Goal: Task Accomplishment & Management: Use online tool/utility

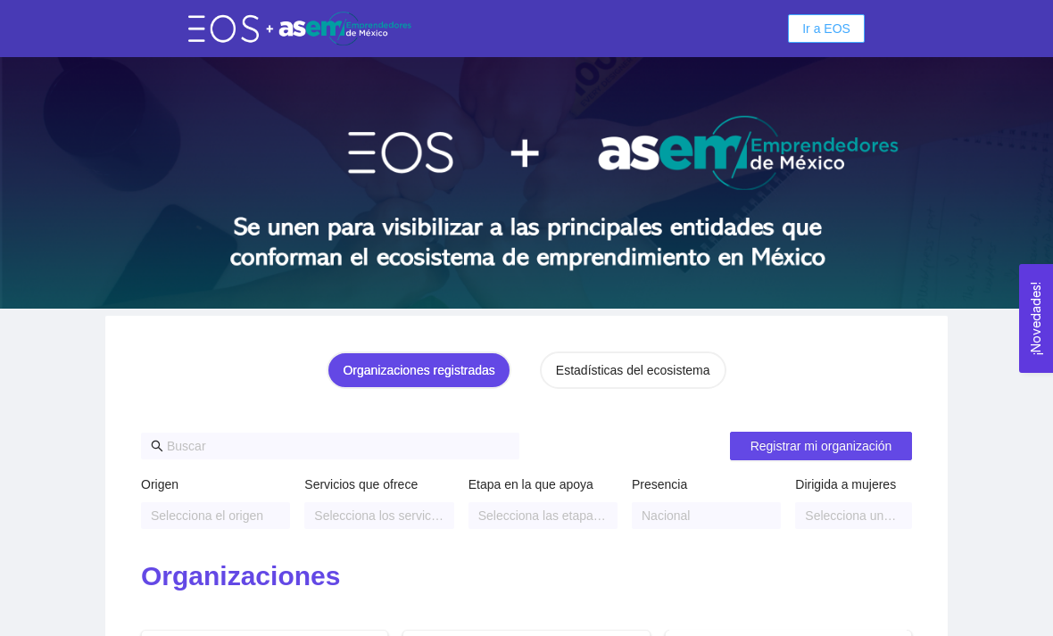
click at [840, 30] on span "Ir a EOS" at bounding box center [826, 29] width 48 height 20
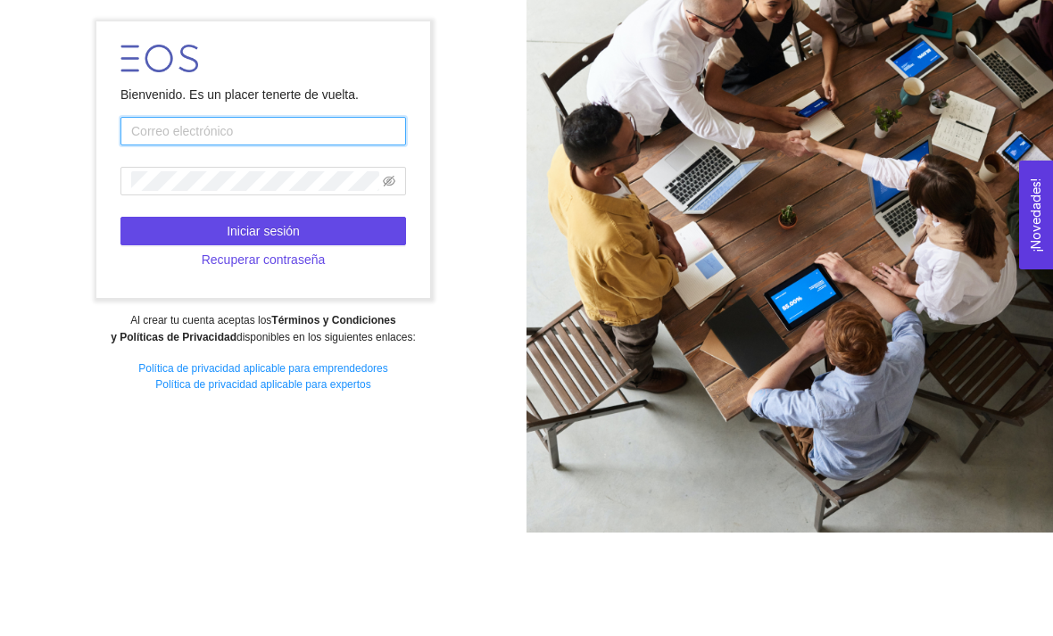
type input "[EMAIL_ADDRESS][DOMAIN_NAME]"
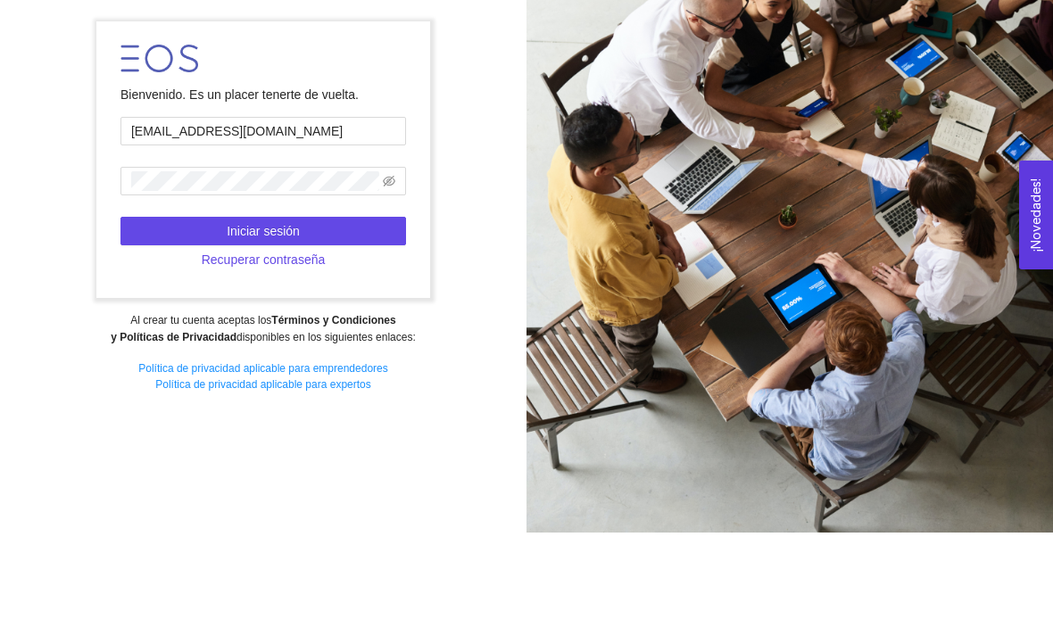
scroll to position [57, 0]
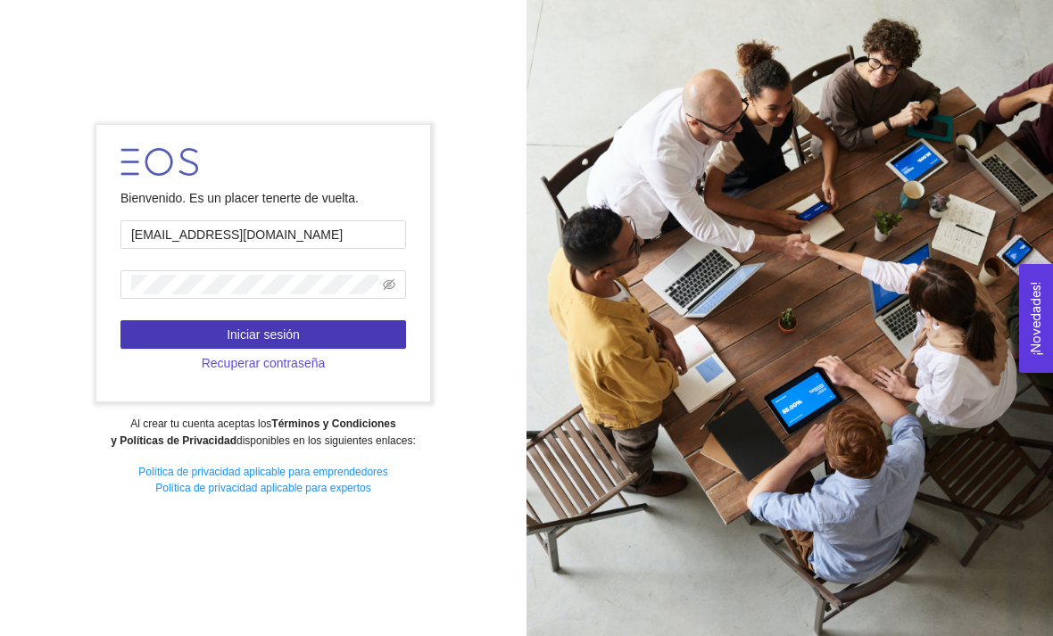
click at [159, 320] on button "Iniciar sesión" at bounding box center [263, 334] width 286 height 29
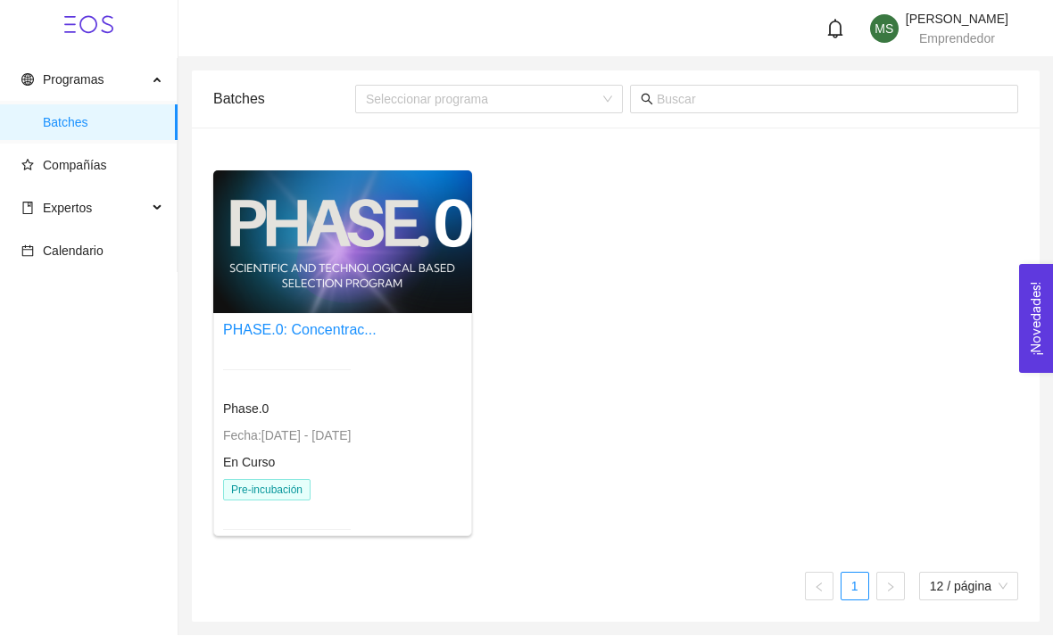
click at [277, 375] on div at bounding box center [287, 370] width 128 height 44
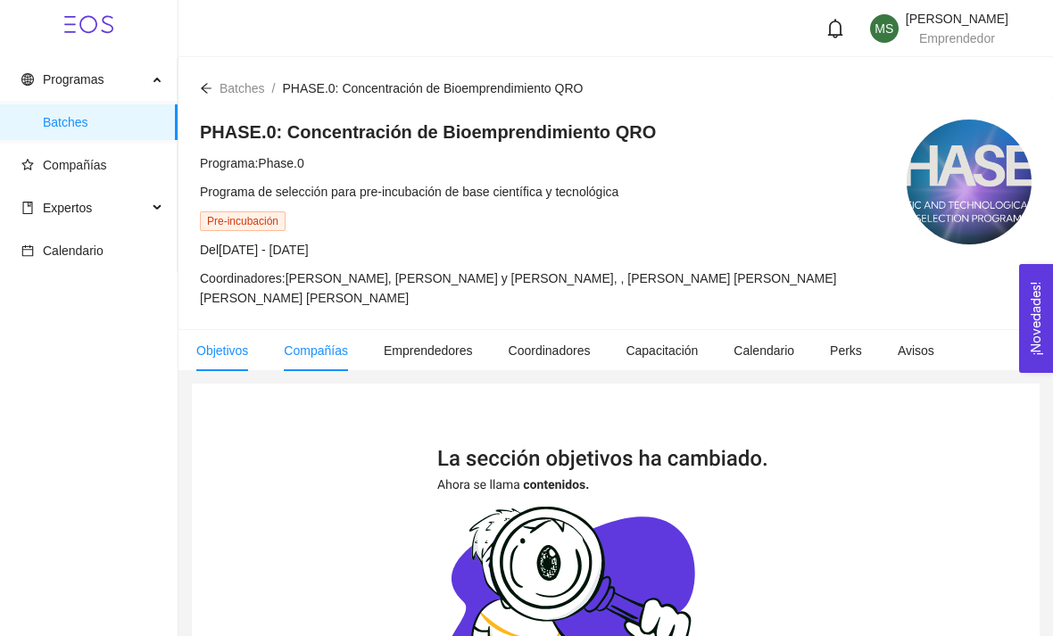
click at [343, 348] on span "Compañías" at bounding box center [316, 351] width 64 height 14
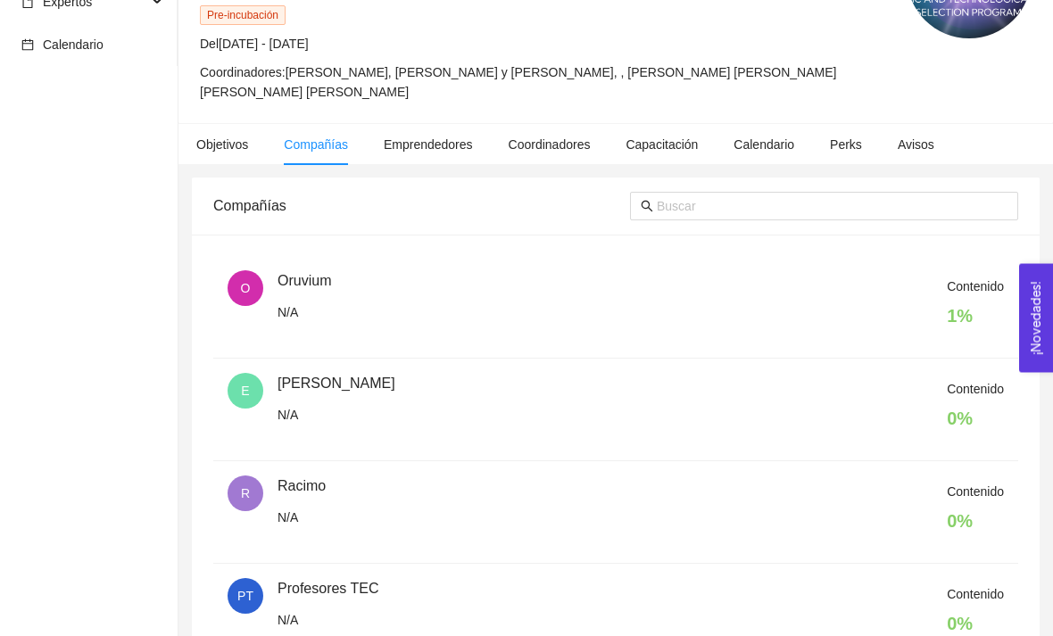
scroll to position [224, 0]
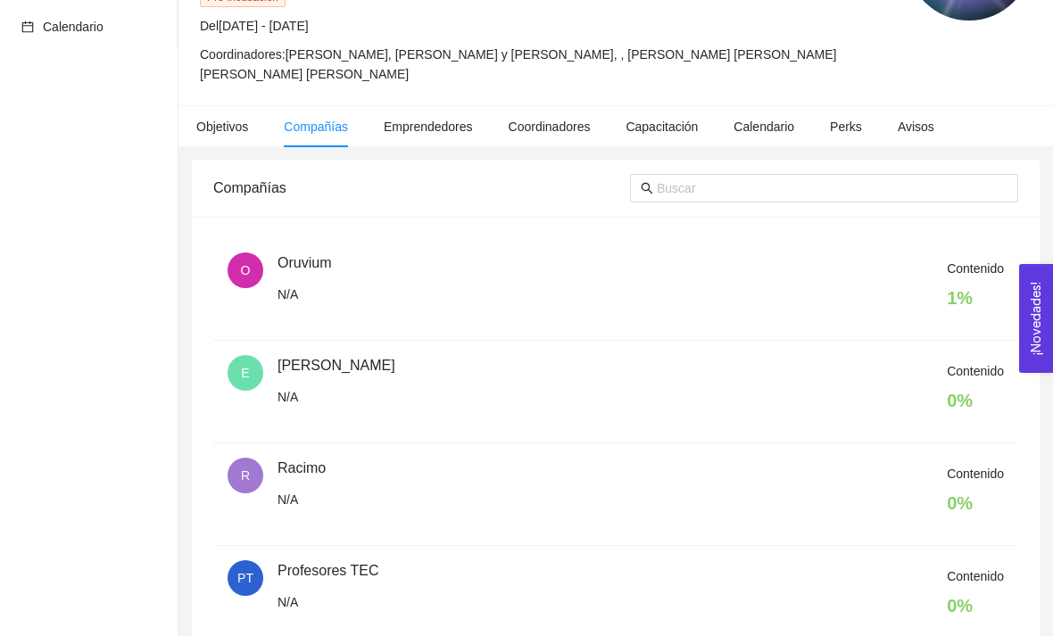
click at [647, 279] on div "Contenido 1 %" at bounding box center [641, 289] width 726 height 61
click at [289, 274] on div "Contenido 1 %" at bounding box center [641, 289] width 726 height 61
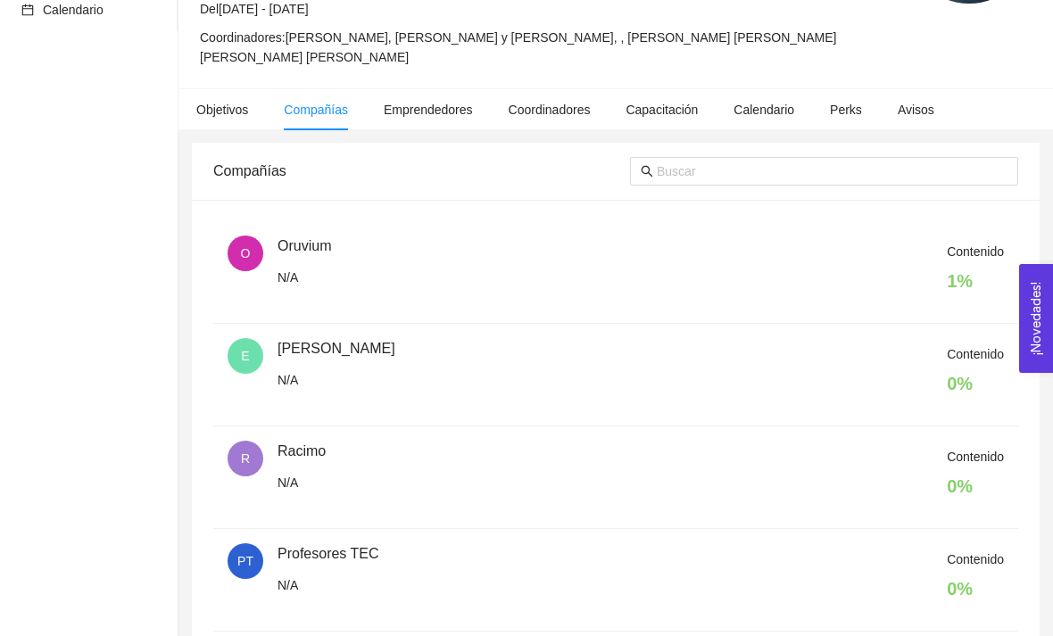
scroll to position [244, 0]
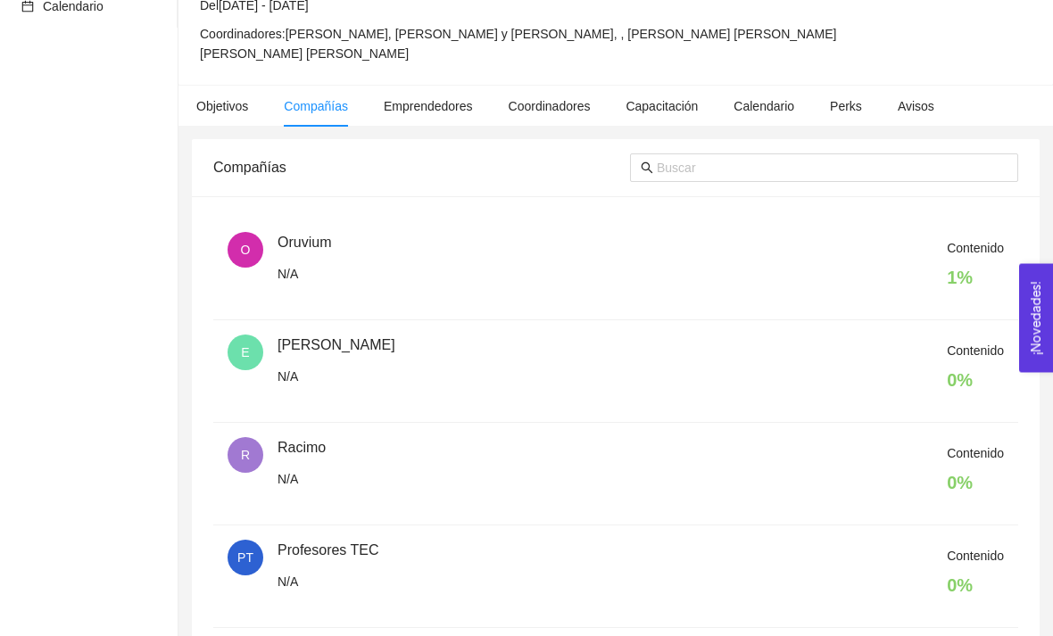
click at [305, 241] on div "Contenido 1 %" at bounding box center [641, 269] width 726 height 61
click at [975, 242] on span "Contenido" at bounding box center [975, 249] width 57 height 14
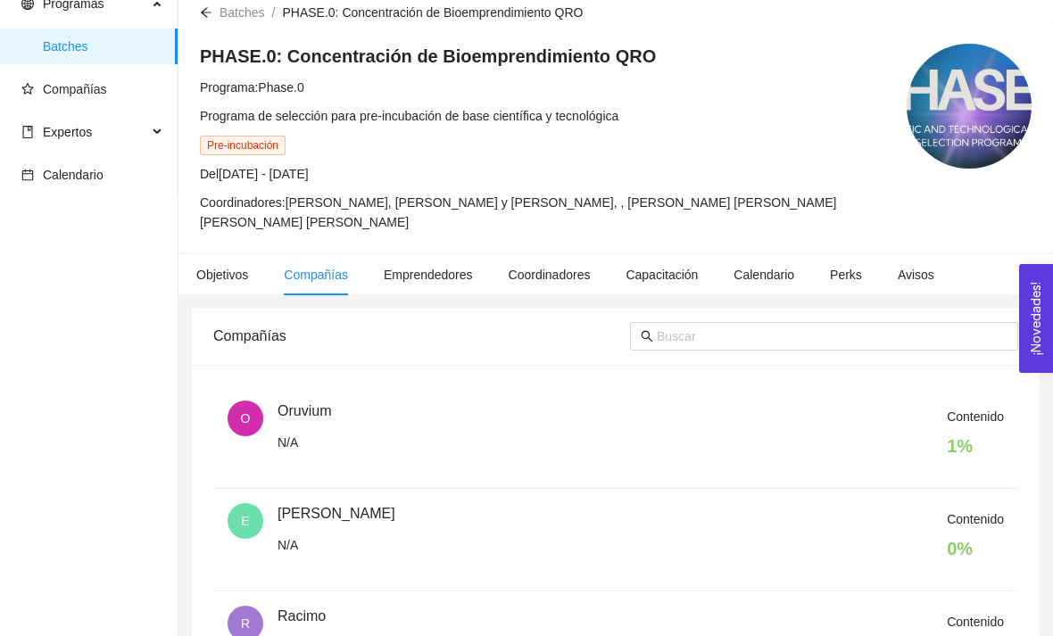
scroll to position [53, 0]
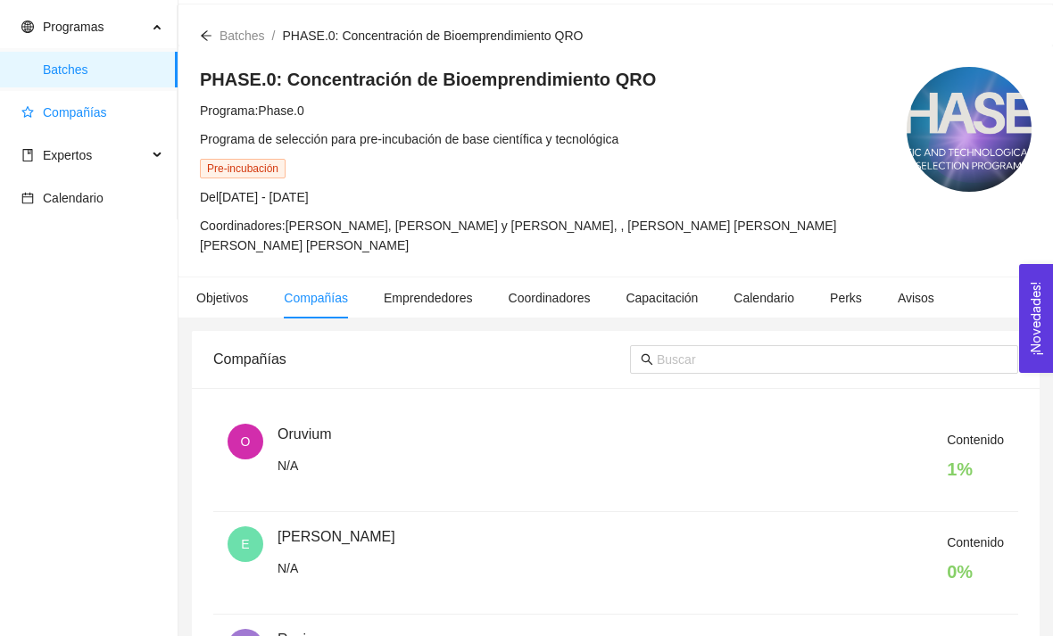
click at [95, 113] on span "Compañías" at bounding box center [75, 112] width 64 height 14
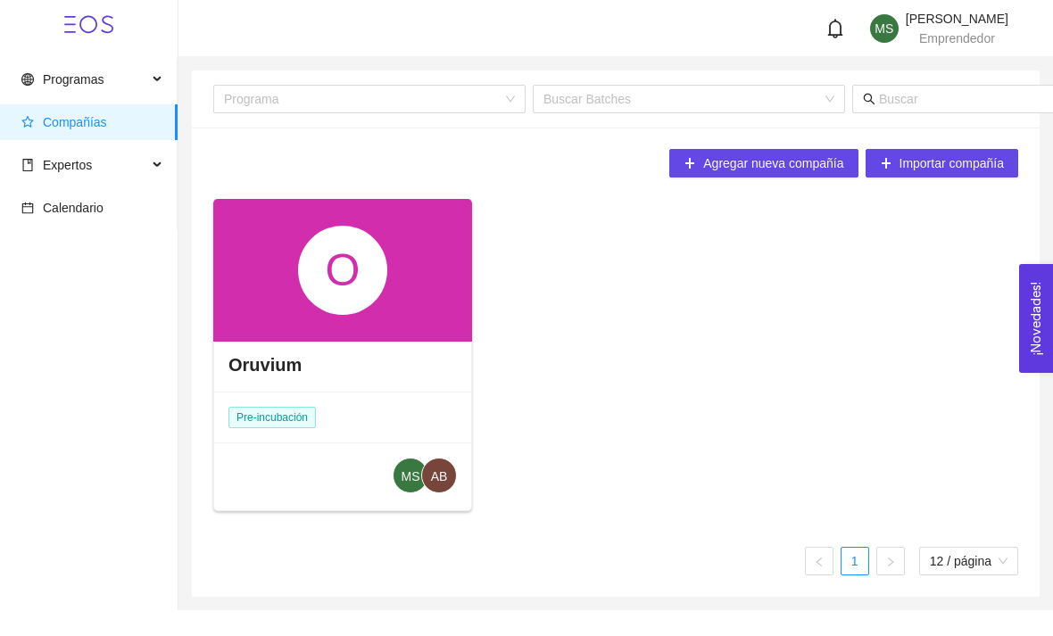
click at [359, 251] on div "O" at bounding box center [342, 270] width 89 height 89
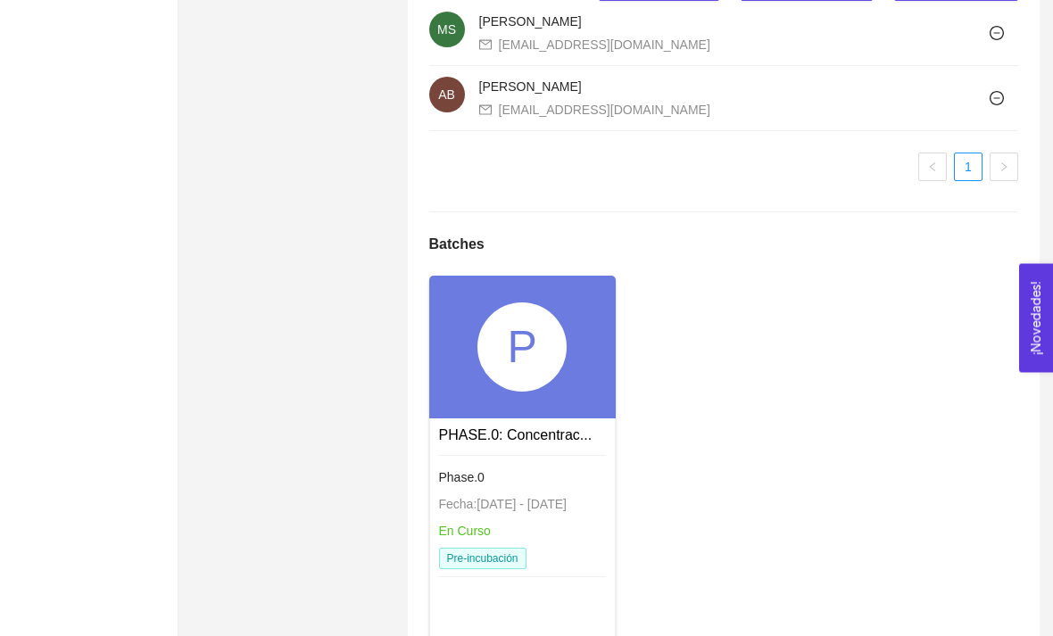
scroll to position [1218, 0]
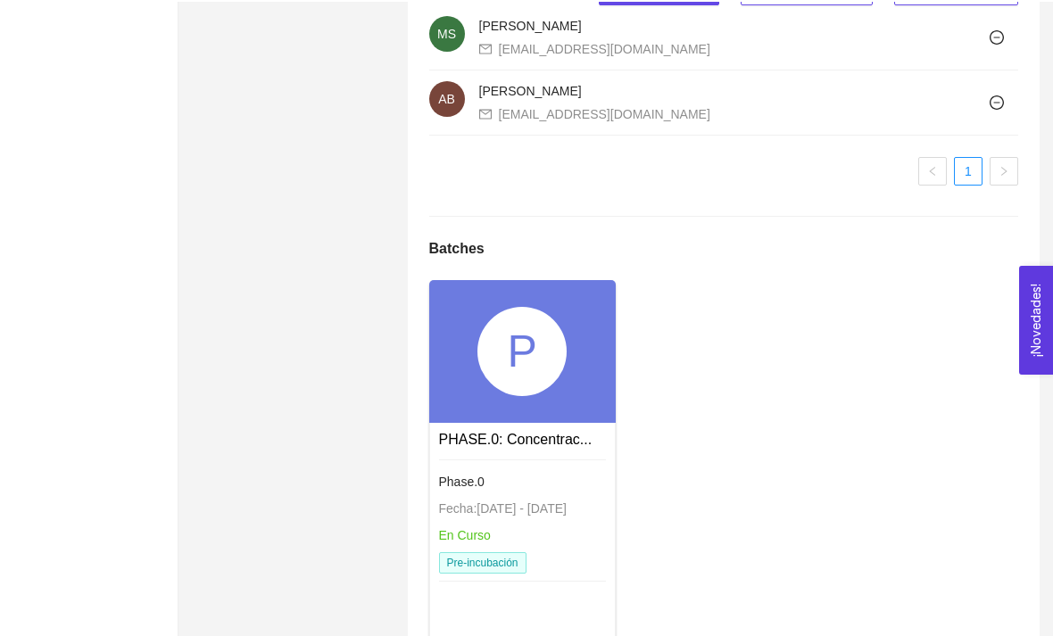
click at [581, 419] on div "P" at bounding box center [522, 349] width 187 height 143
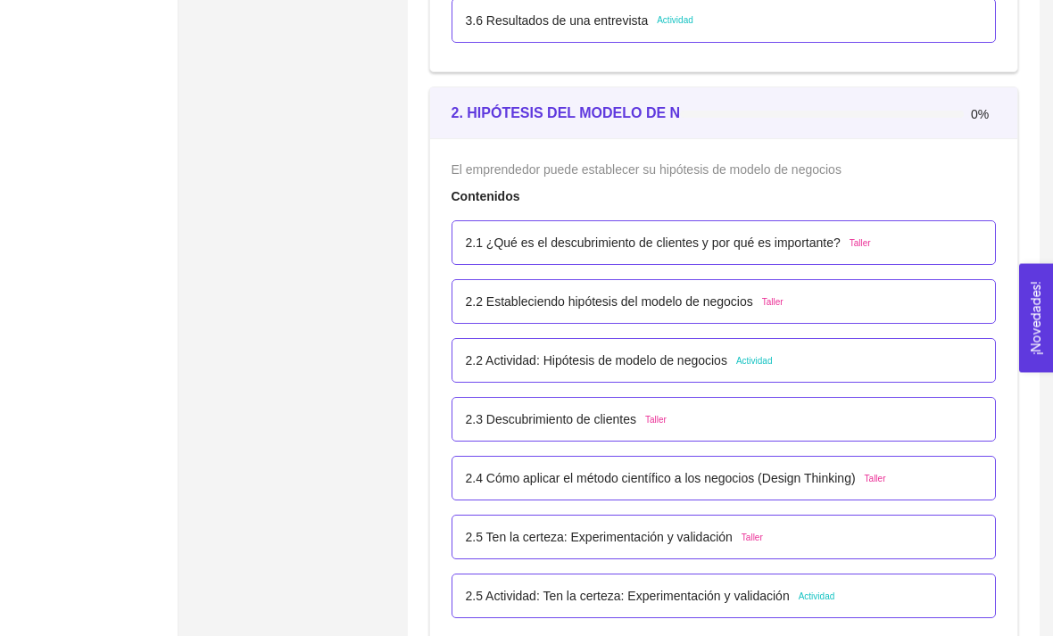
scroll to position [2272, 0]
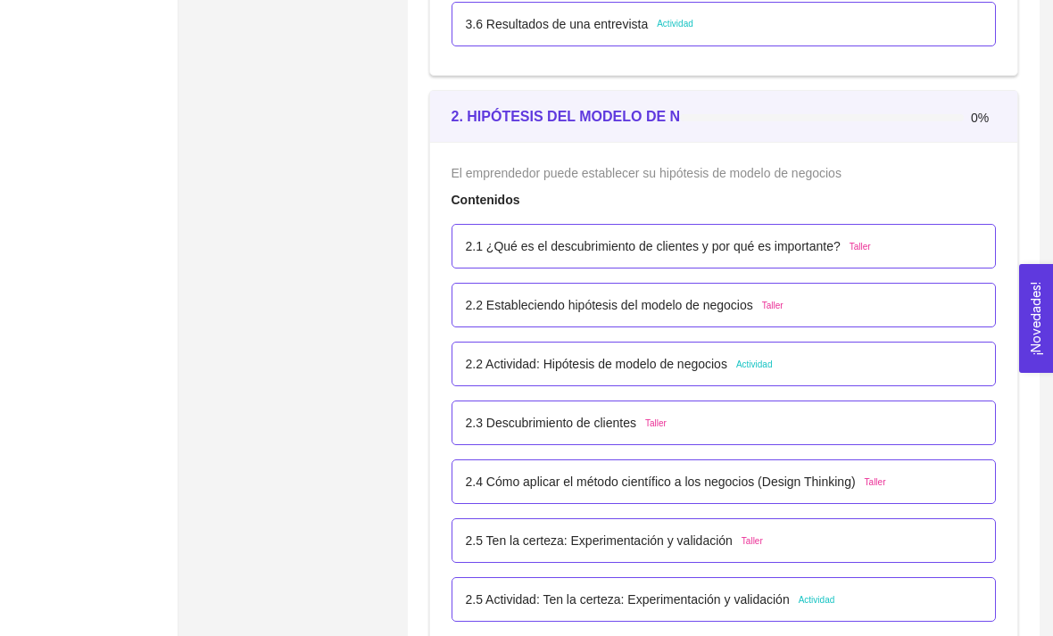
click at [934, 253] on div "2.1 ¿Qué es el descubrimiento de clientes y por qué es importante? Taller" at bounding box center [724, 246] width 517 height 20
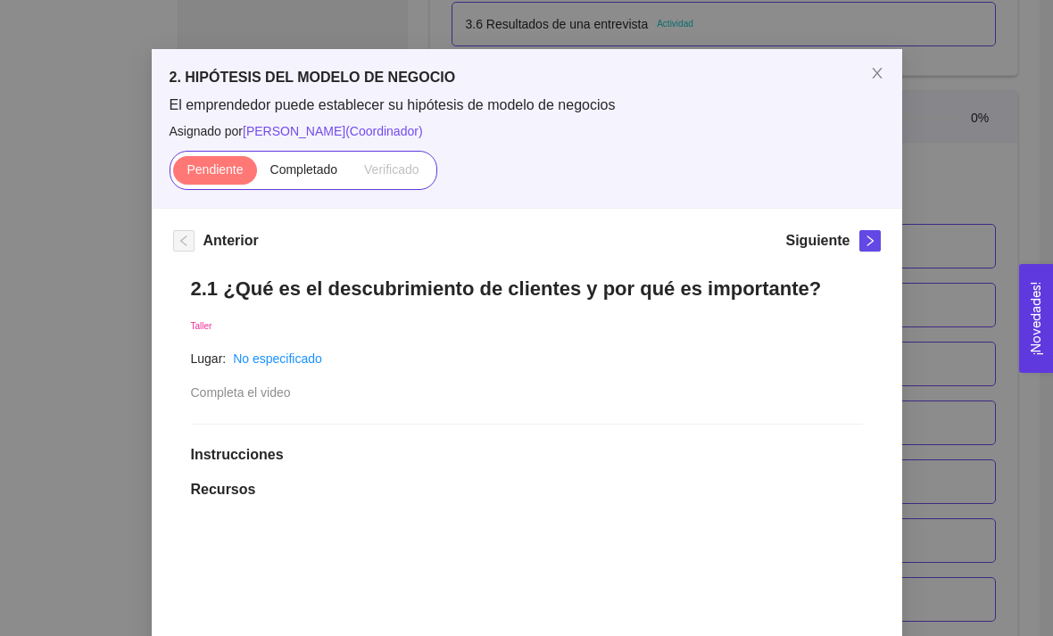
scroll to position [41, 0]
click at [300, 168] on span "Completado" at bounding box center [304, 169] width 68 height 14
click at [257, 173] on input "Completado" at bounding box center [257, 173] width 0 height 0
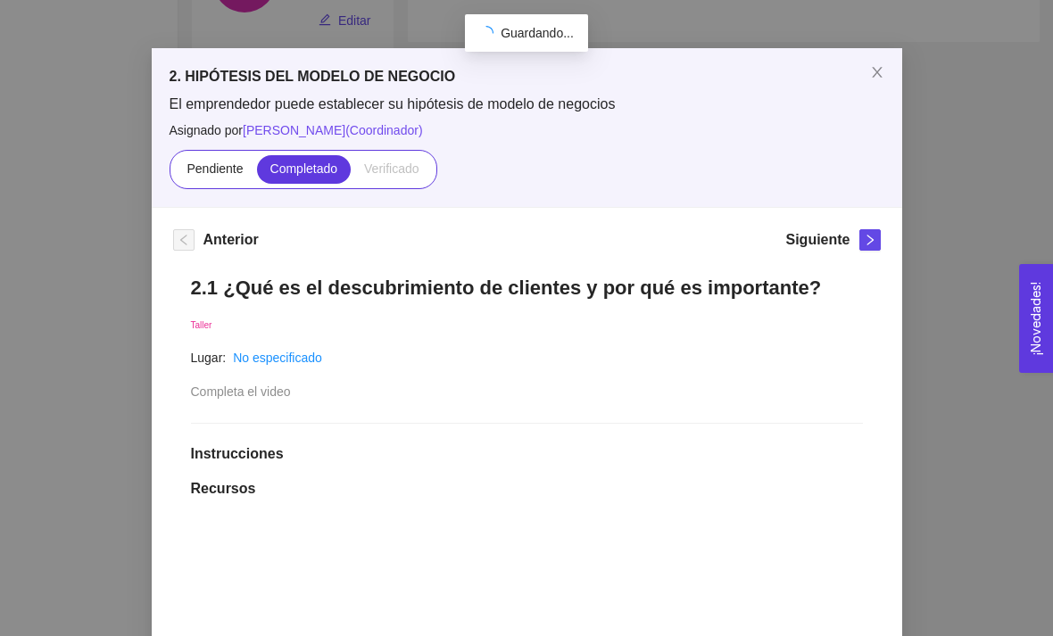
scroll to position [217, 0]
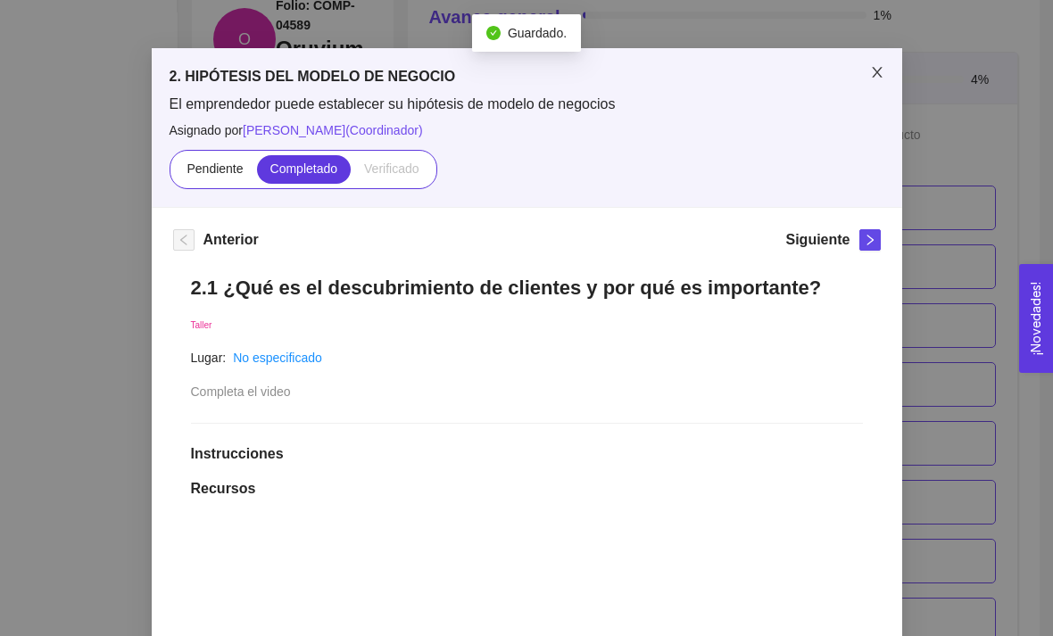
click at [885, 69] on span "Close" at bounding box center [877, 73] width 50 height 50
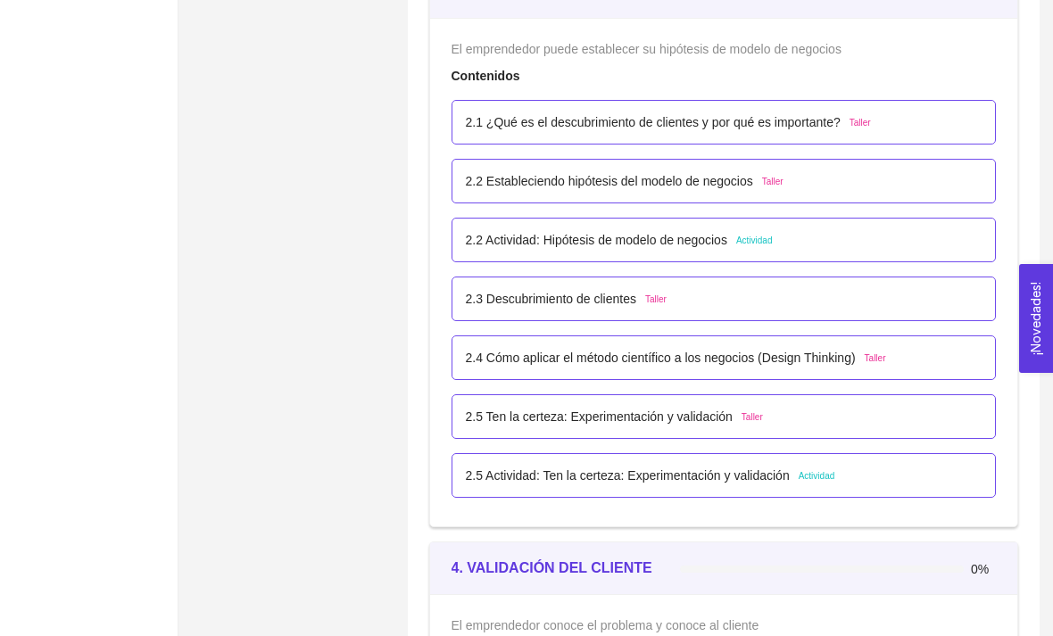
scroll to position [2330, 0]
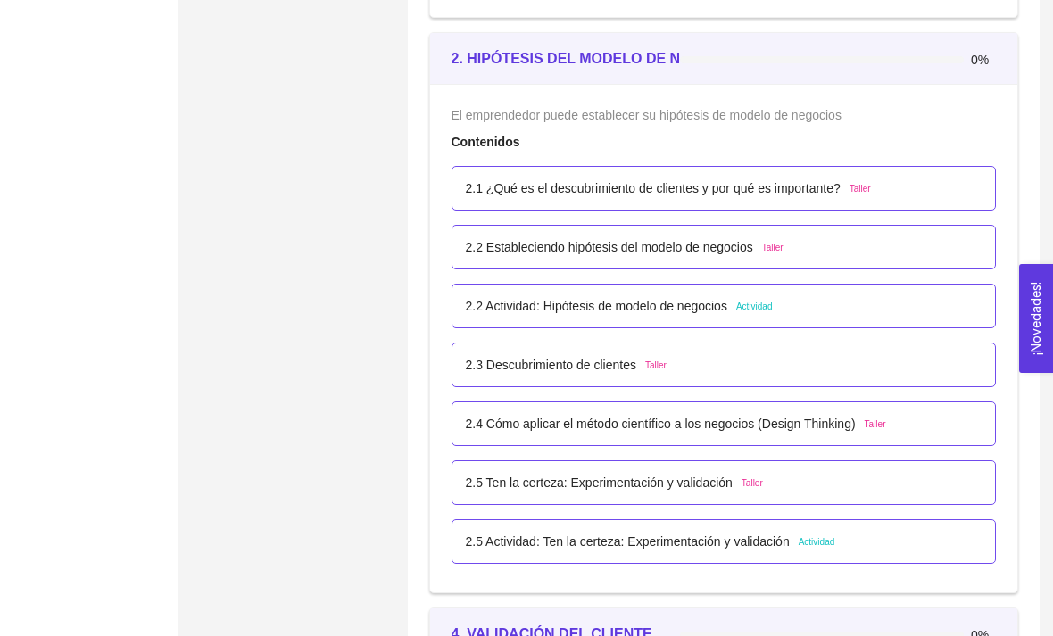
click at [902, 240] on div "2.2 Estableciendo hipótesis del modelo de negocios Taller" at bounding box center [724, 247] width 517 height 20
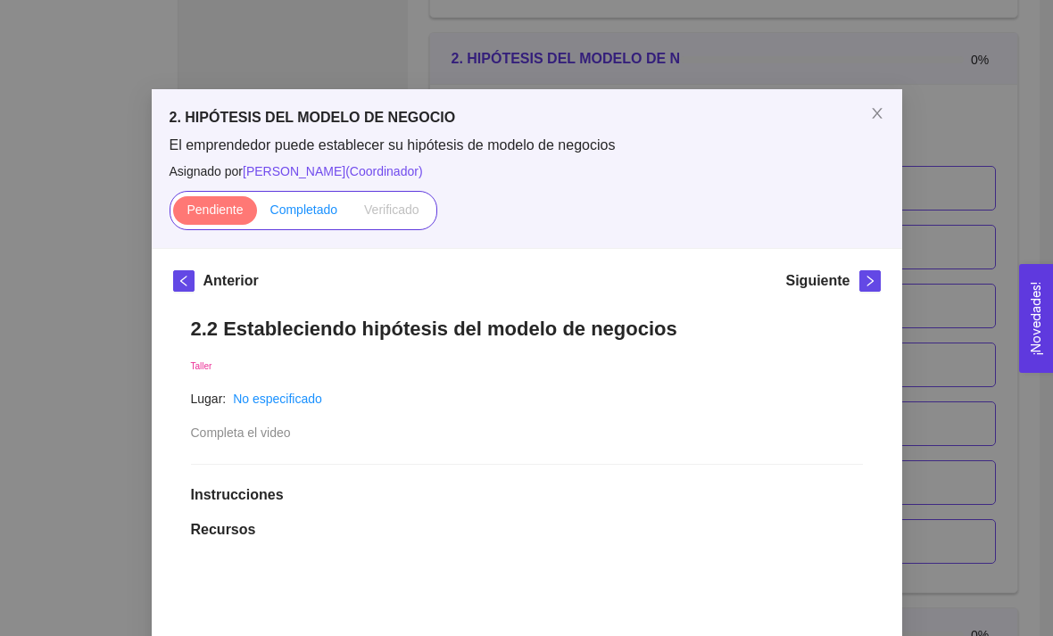
click at [290, 209] on span "Completado" at bounding box center [304, 210] width 68 height 14
click at [257, 214] on input "Completado" at bounding box center [257, 214] width 0 height 0
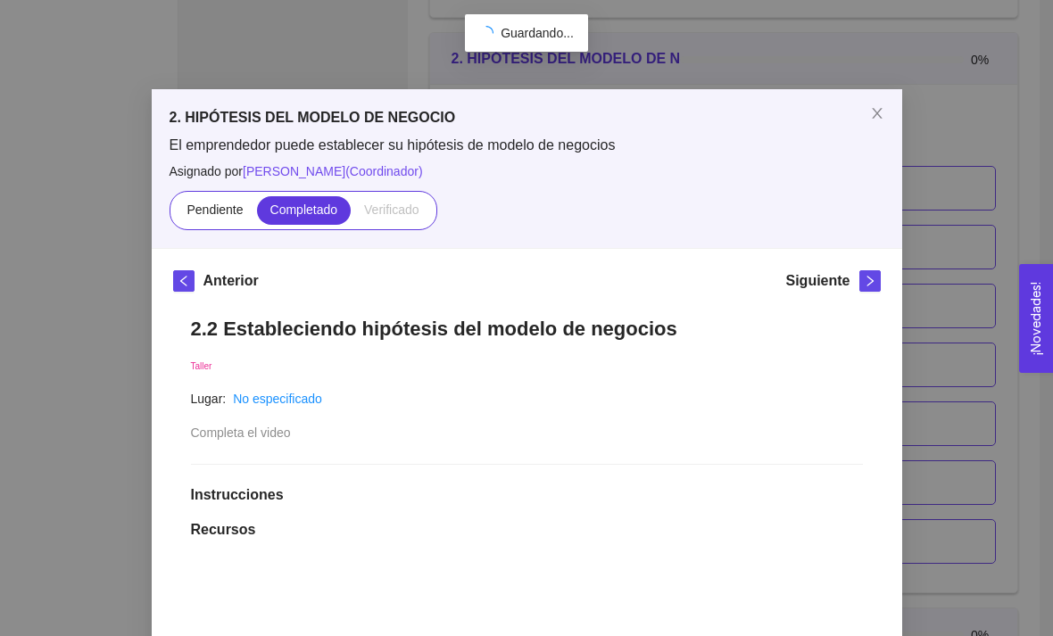
scroll to position [217, 0]
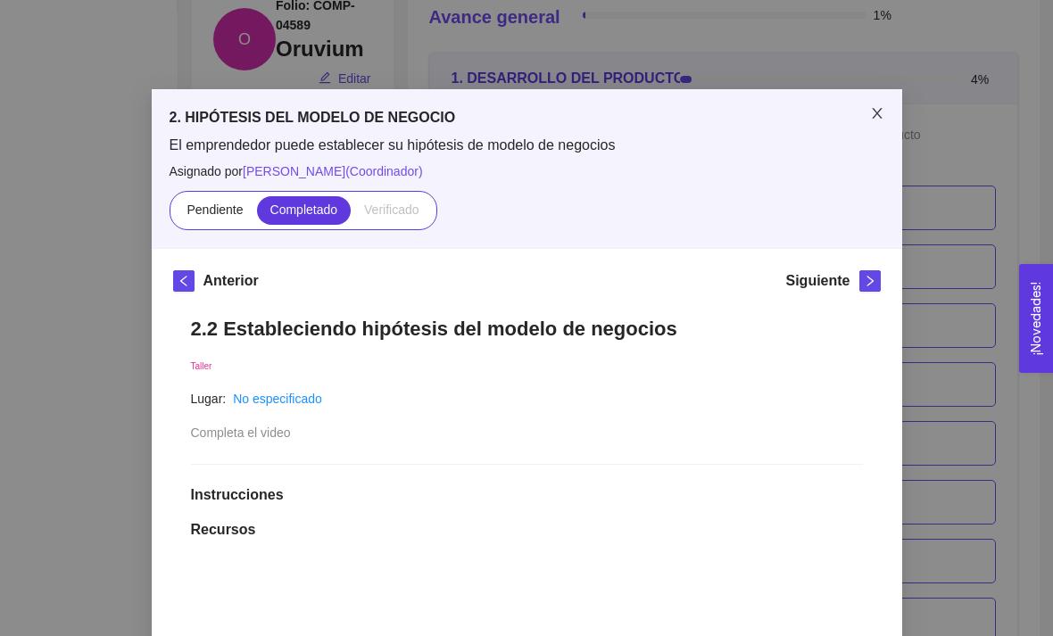
click at [865, 111] on span "Close" at bounding box center [877, 114] width 50 height 50
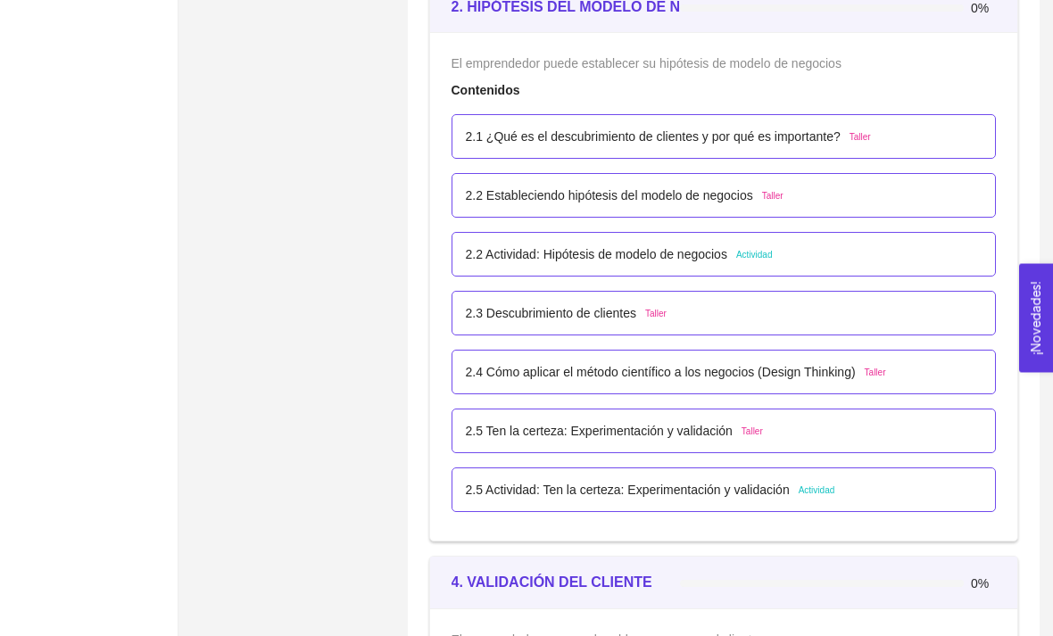
scroll to position [2382, 0]
click at [835, 322] on div "2.3 Descubrimiento de clientes Taller" at bounding box center [724, 313] width 517 height 20
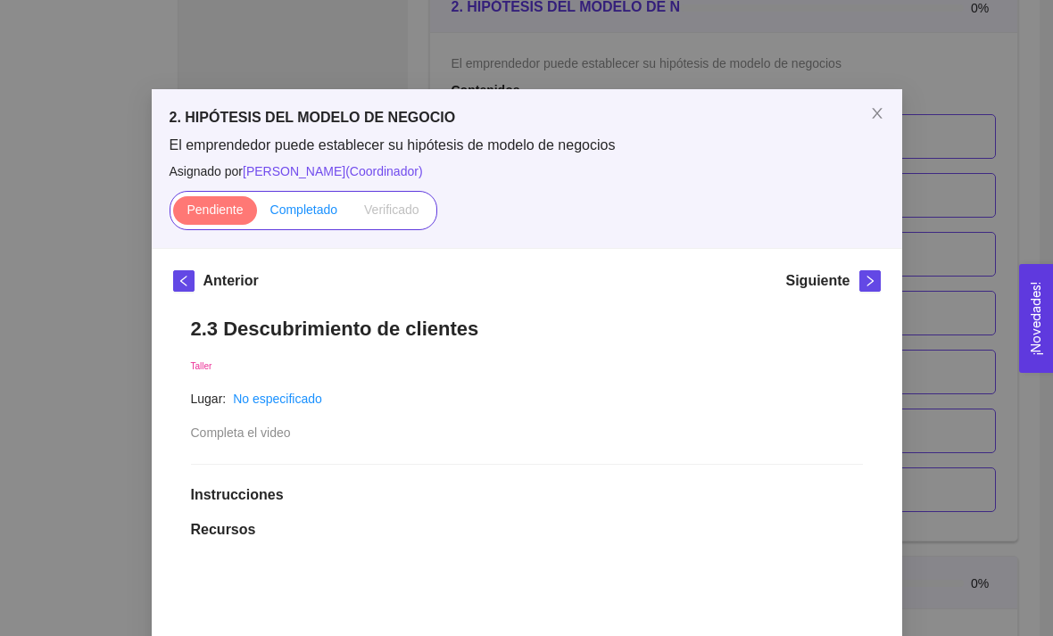
click at [300, 206] on span "Completado" at bounding box center [304, 210] width 68 height 14
click at [257, 214] on input "Completado" at bounding box center [257, 214] width 0 height 0
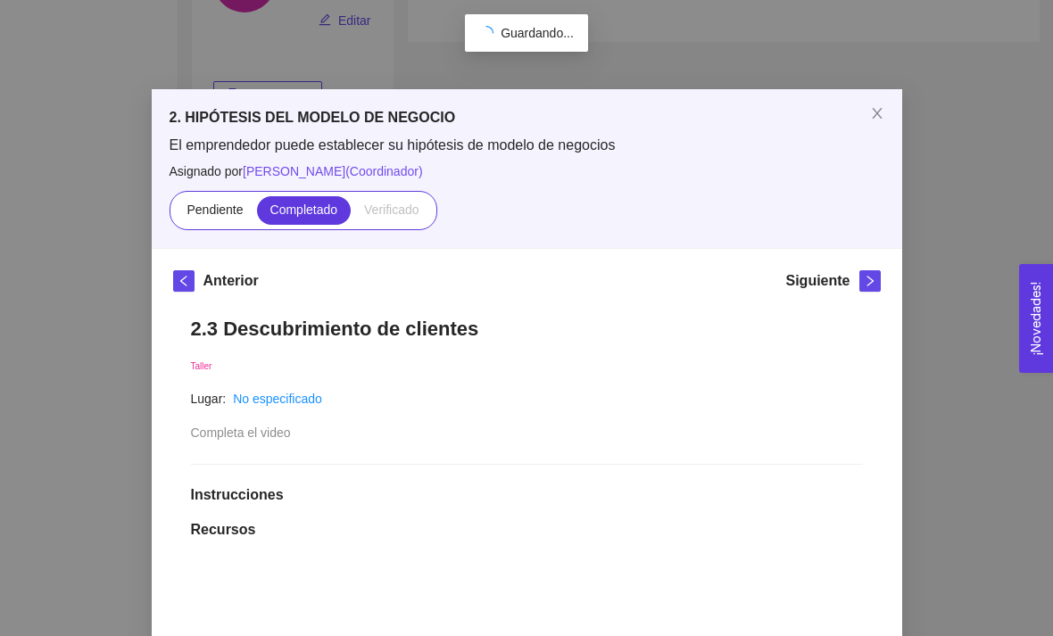
scroll to position [217, 0]
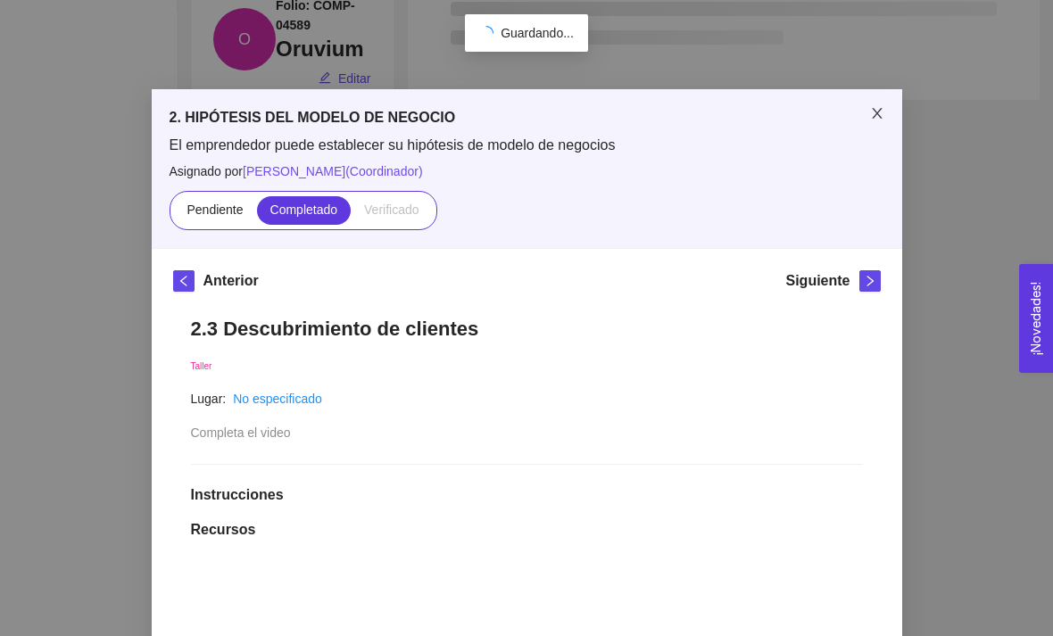
click at [884, 118] on icon "close" at bounding box center [877, 113] width 14 height 14
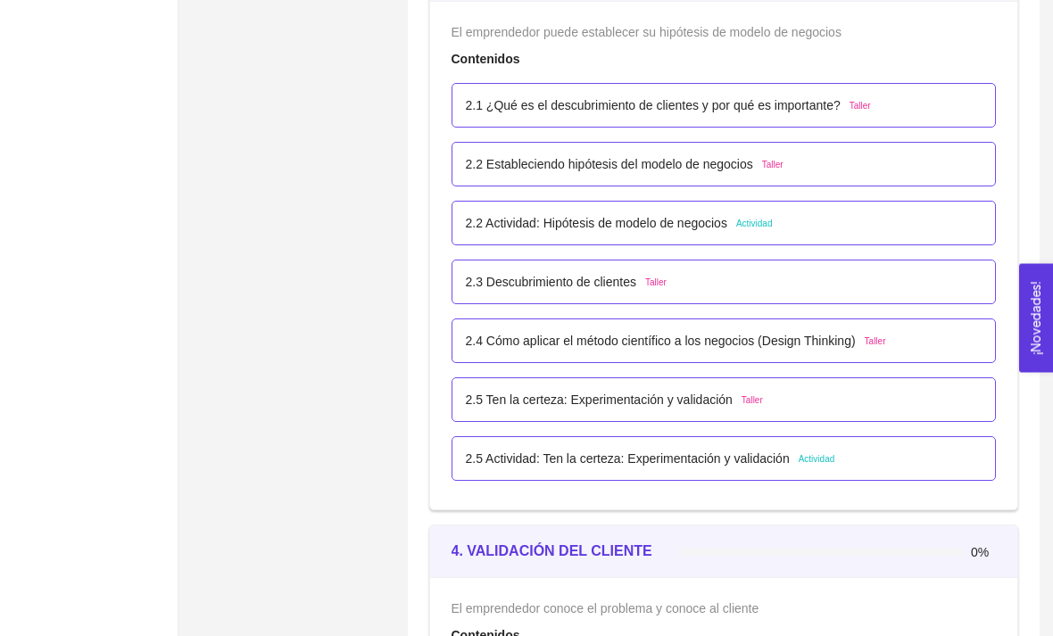
scroll to position [2416, 0]
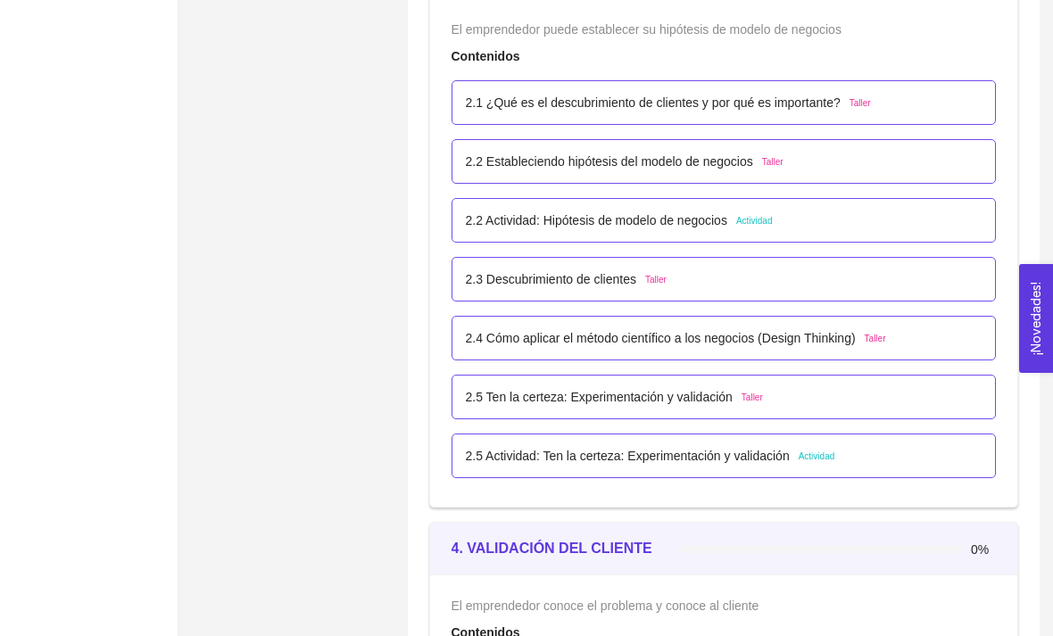
click at [915, 347] on div "2.4 Cómo aplicar el método científico a los negocios (Design Thinking) Taller" at bounding box center [724, 338] width 517 height 20
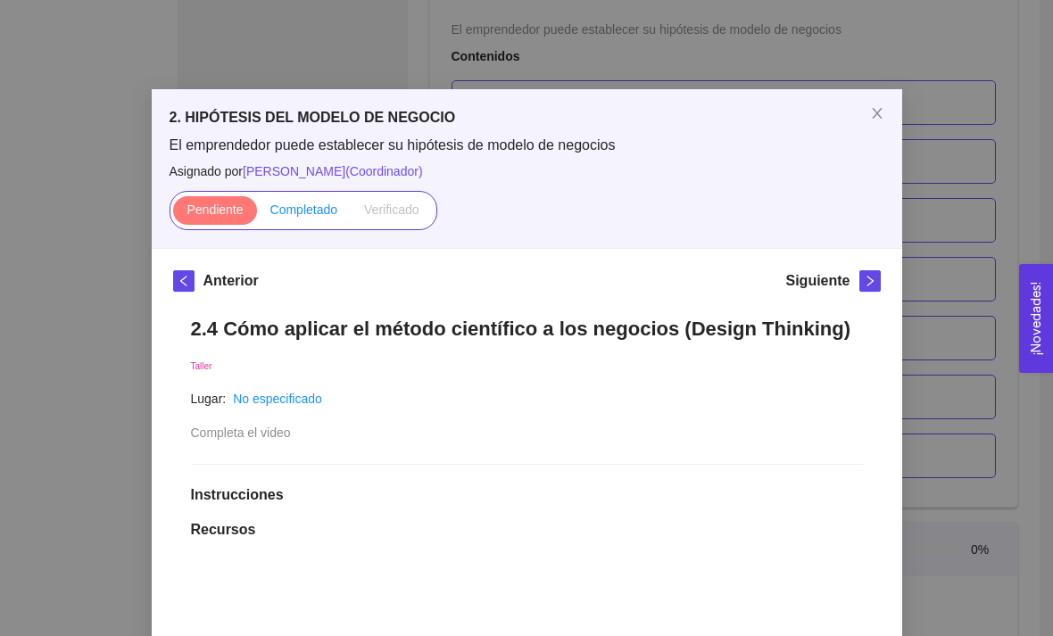
click at [295, 209] on span "Completado" at bounding box center [304, 210] width 68 height 14
click at [257, 214] on input "Completado" at bounding box center [257, 214] width 0 height 0
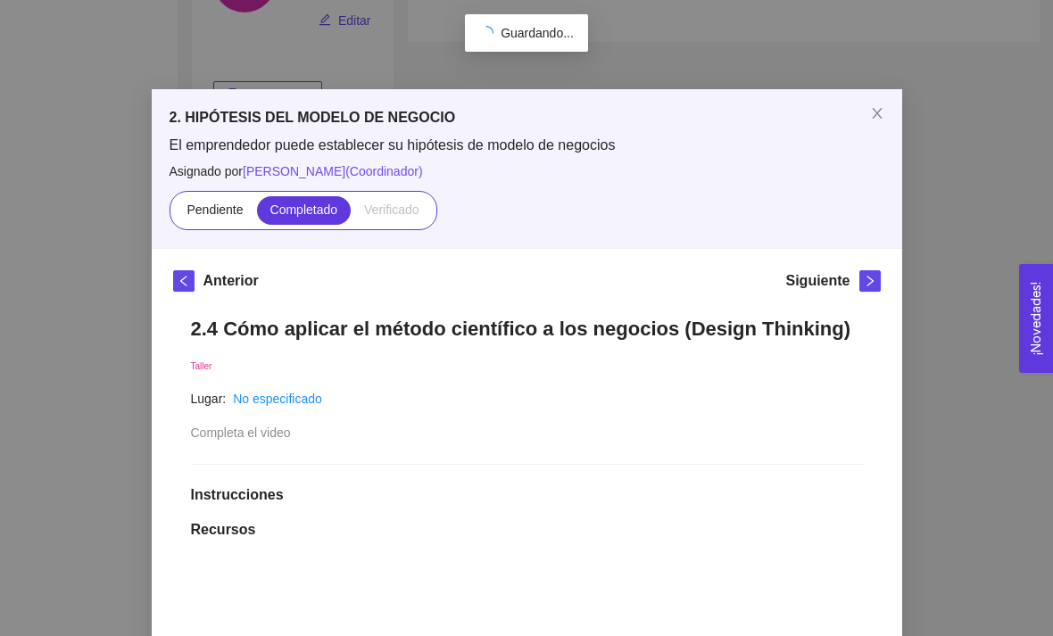
scroll to position [217, 0]
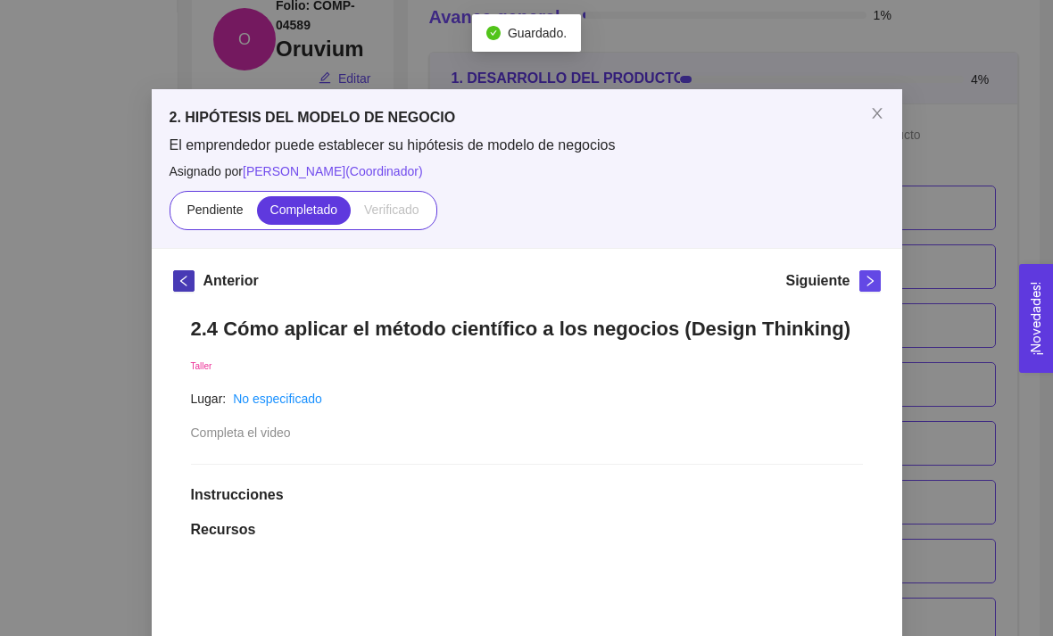
click at [192, 289] on button "button" at bounding box center [183, 280] width 21 height 21
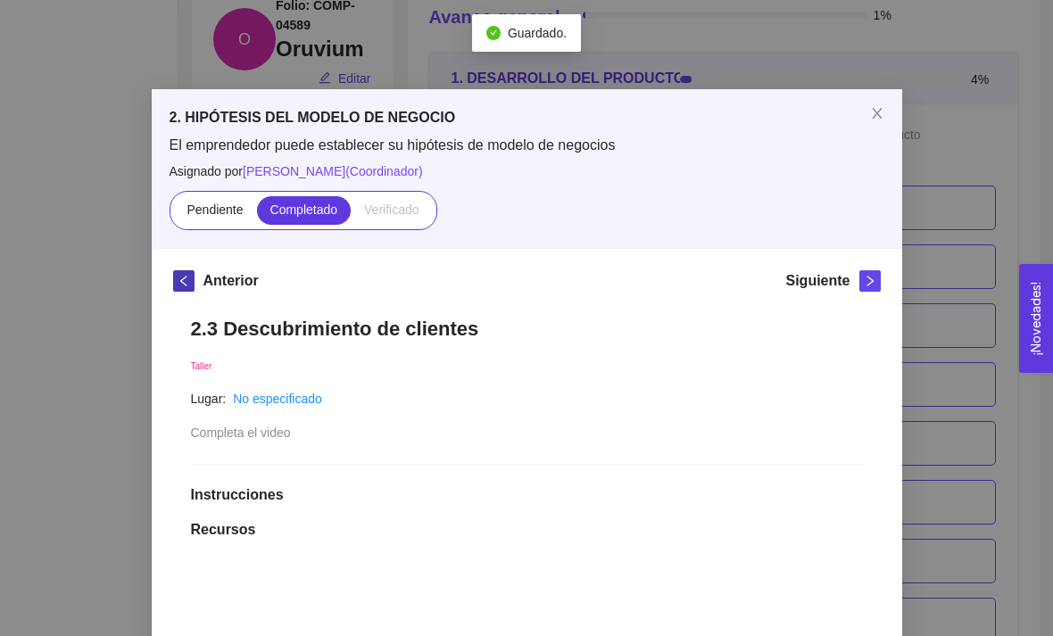
click at [187, 275] on icon "left" at bounding box center [184, 281] width 12 height 12
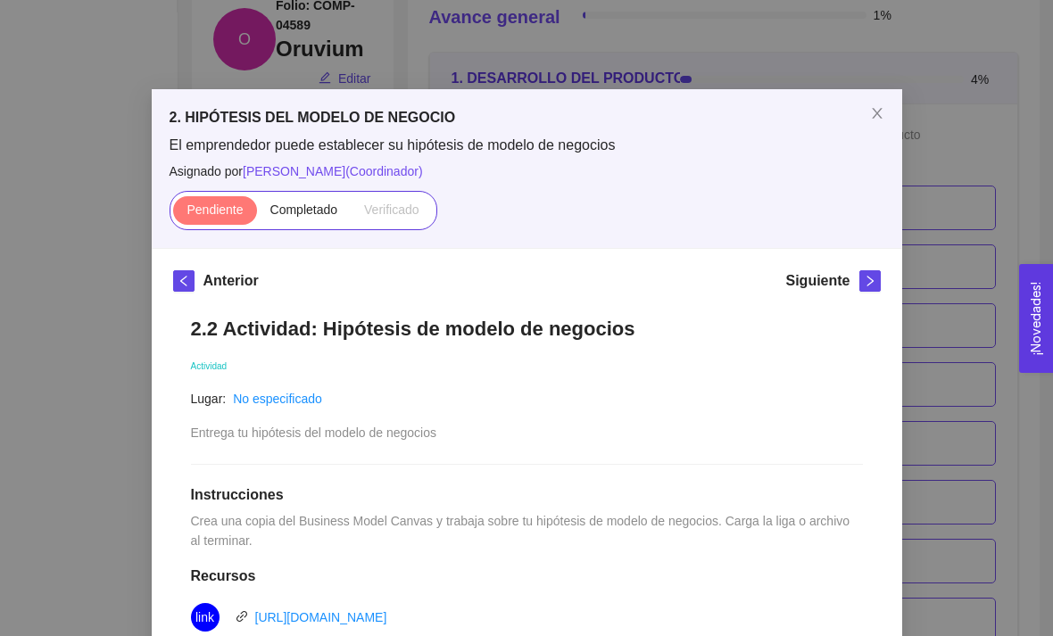
click at [853, 292] on div "Siguiente" at bounding box center [832, 284] width 95 height 29
click at [185, 278] on icon "left" at bounding box center [182, 281] width 6 height 11
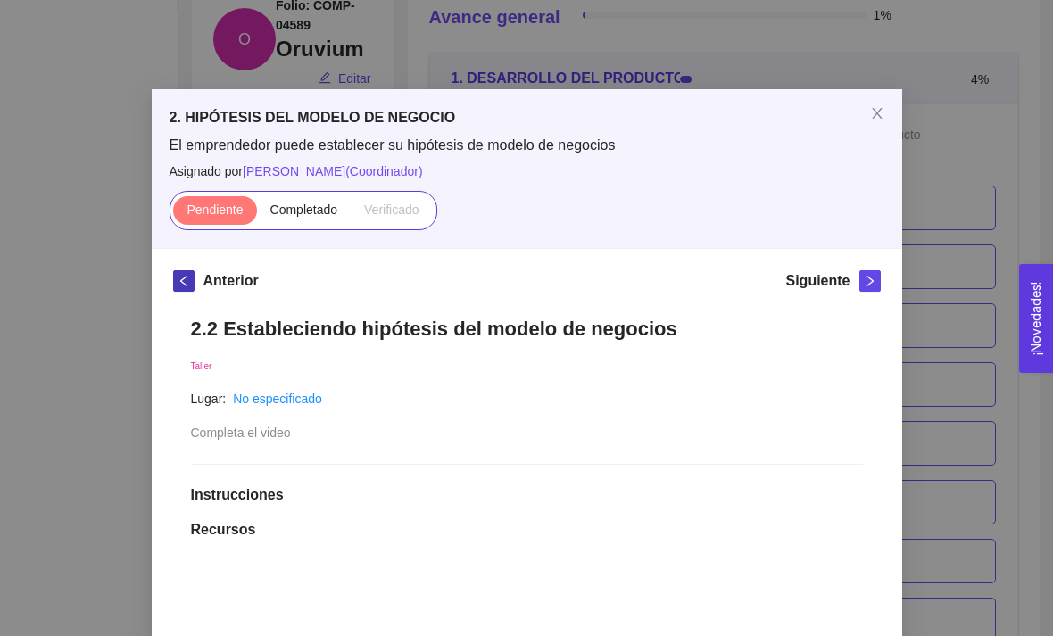
scroll to position [0, 0]
click at [303, 203] on span "Completado" at bounding box center [304, 210] width 68 height 14
click at [257, 214] on input "Completado" at bounding box center [257, 214] width 0 height 0
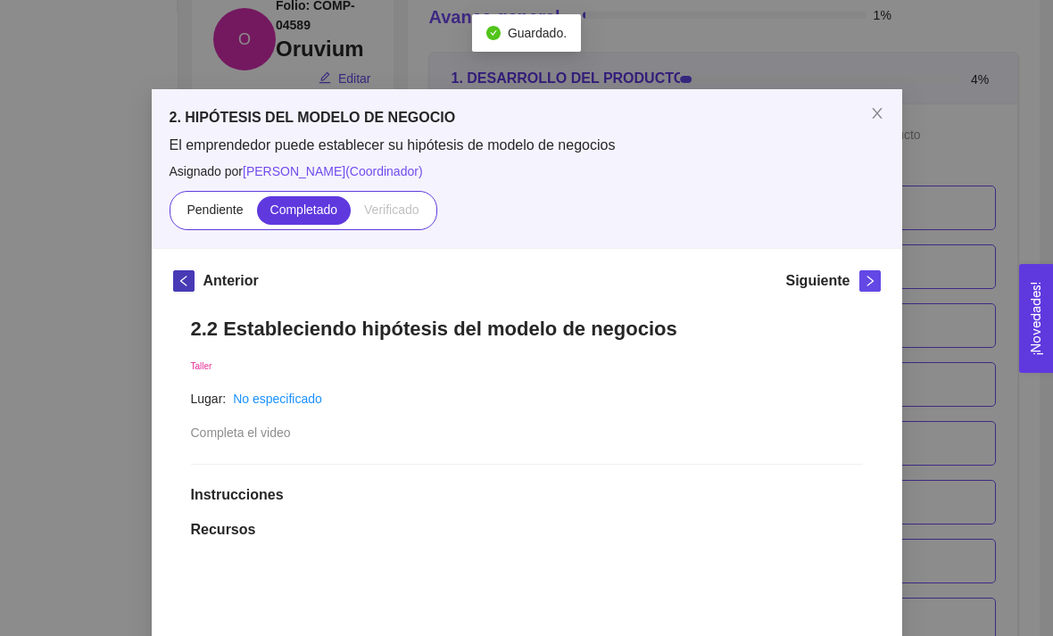
click at [191, 280] on span "left" at bounding box center [184, 281] width 20 height 12
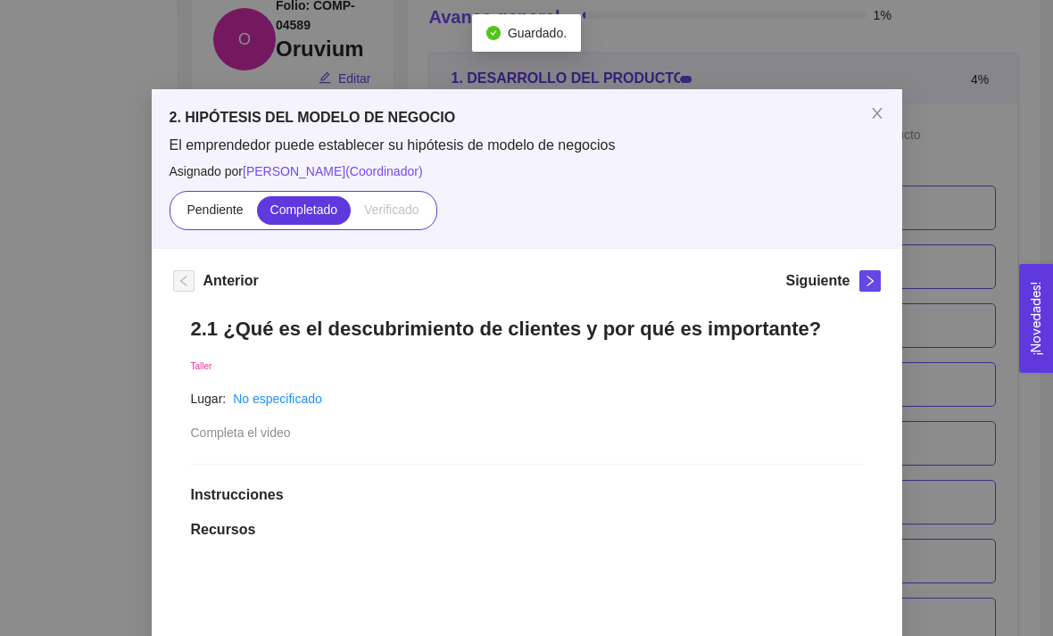
click at [200, 287] on div "Anterior" at bounding box center [216, 284] width 86 height 29
click at [867, 285] on icon "right" at bounding box center [870, 281] width 6 height 11
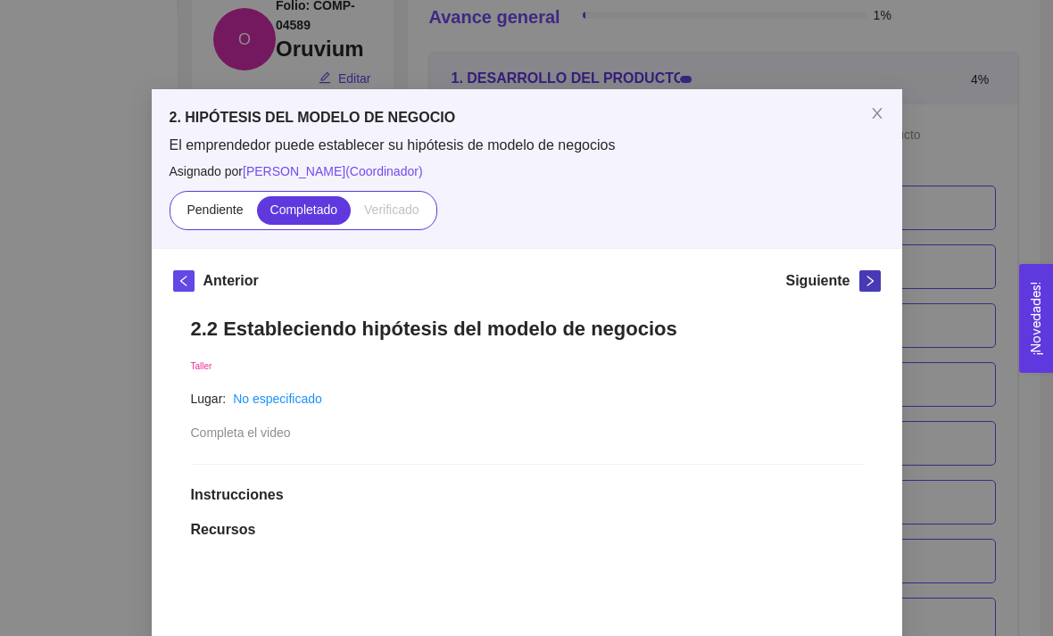
click at [859, 291] on button "button" at bounding box center [869, 280] width 21 height 21
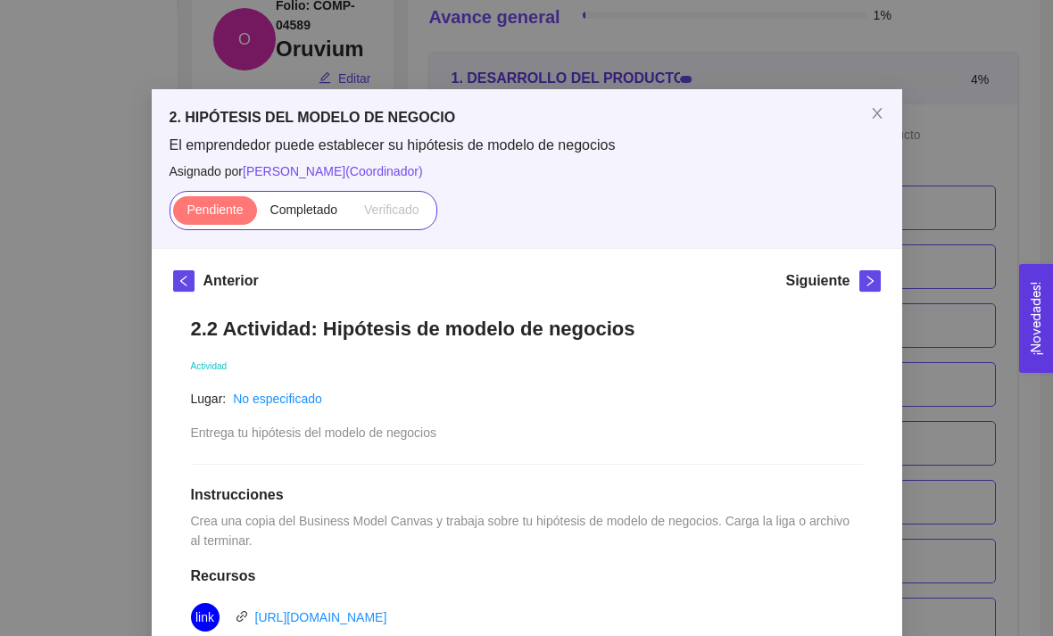
click at [851, 290] on div "Siguiente" at bounding box center [832, 284] width 95 height 29
click at [855, 295] on div "Siguiente" at bounding box center [832, 284] width 95 height 29
click at [861, 288] on button "button" at bounding box center [869, 280] width 21 height 21
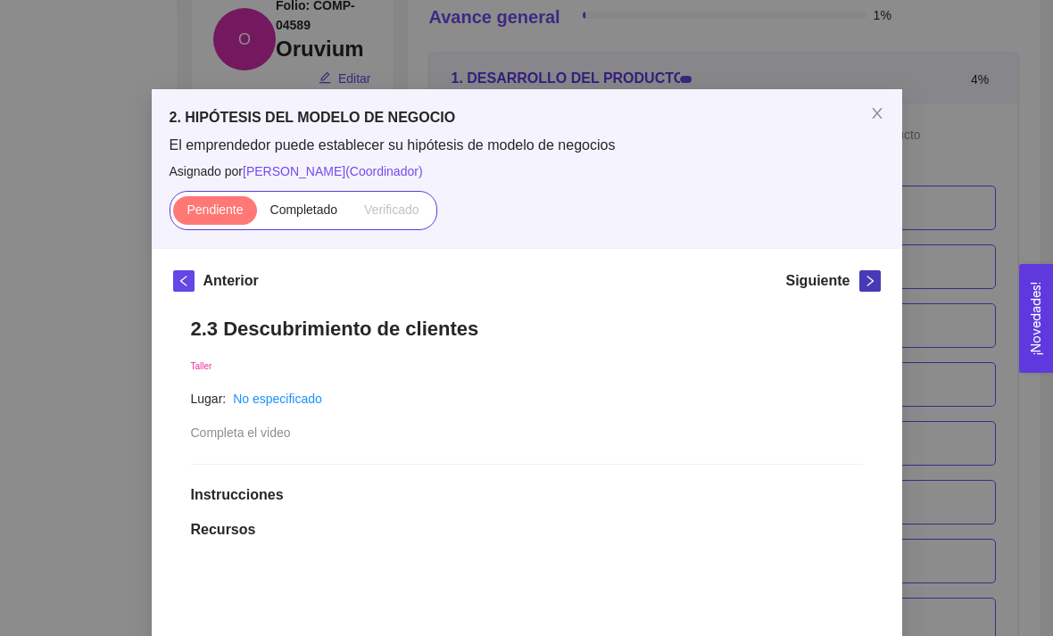
click at [863, 287] on button "button" at bounding box center [869, 280] width 21 height 21
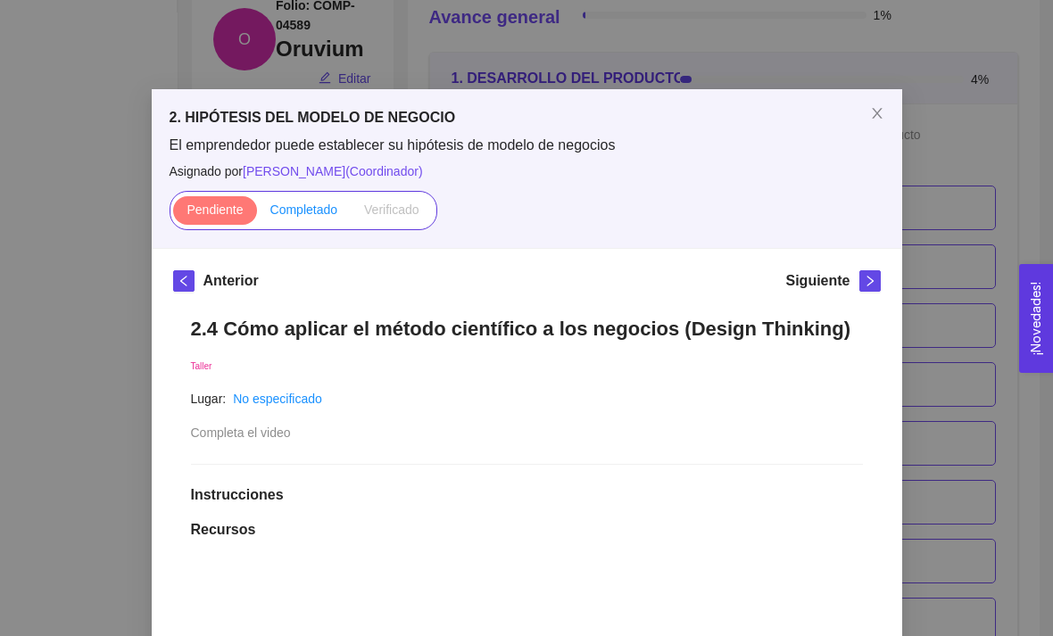
click at [286, 222] on label "Completado" at bounding box center [304, 210] width 95 height 29
click at [257, 214] on input "Completado" at bounding box center [257, 214] width 0 height 0
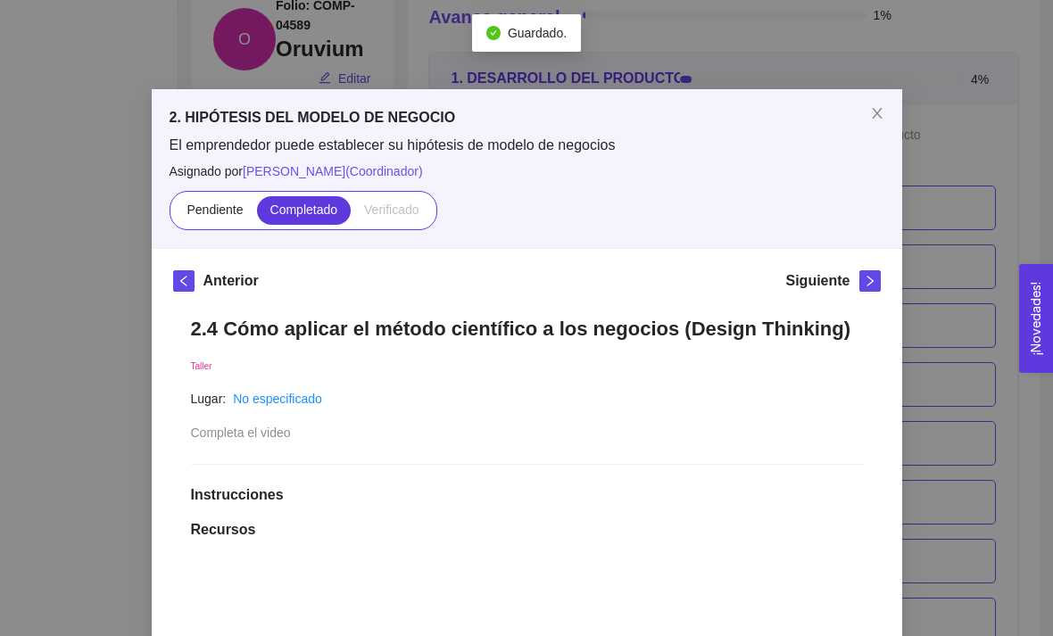
click at [857, 296] on div "Siguiente" at bounding box center [832, 284] width 95 height 29
click at [864, 279] on icon "right" at bounding box center [870, 281] width 12 height 12
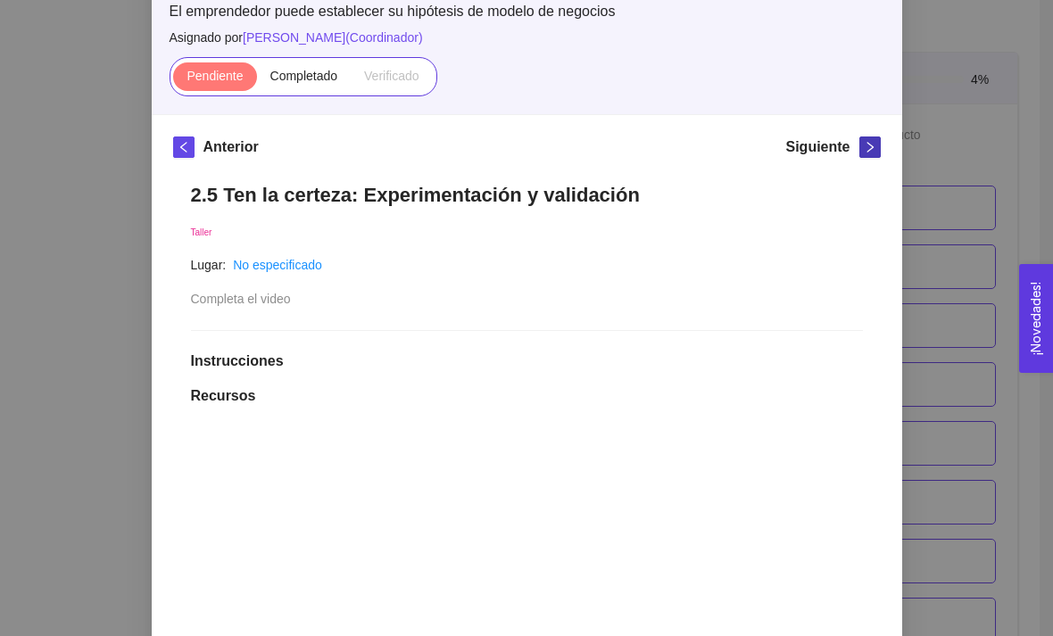
scroll to position [132, 0]
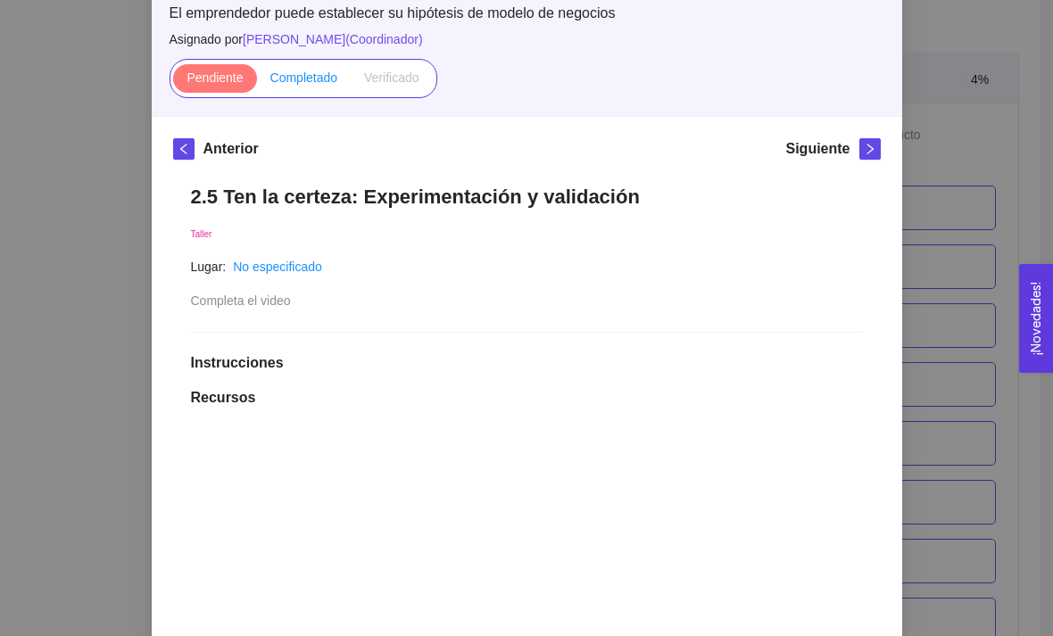
click at [314, 90] on label "Completado" at bounding box center [304, 78] width 95 height 29
click at [257, 82] on input "Completado" at bounding box center [257, 82] width 0 height 0
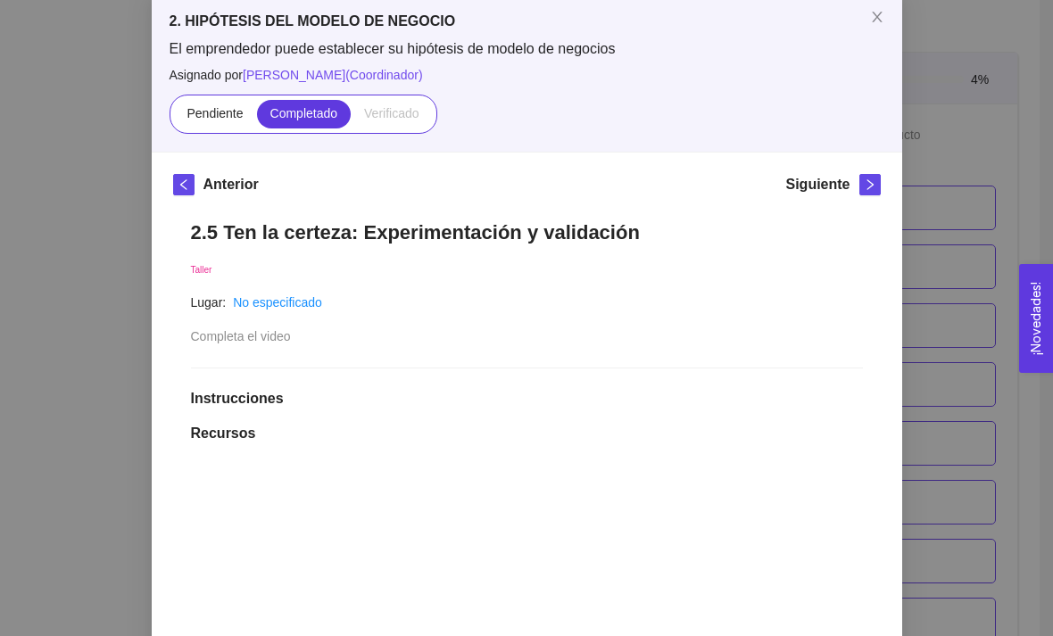
scroll to position [58, 0]
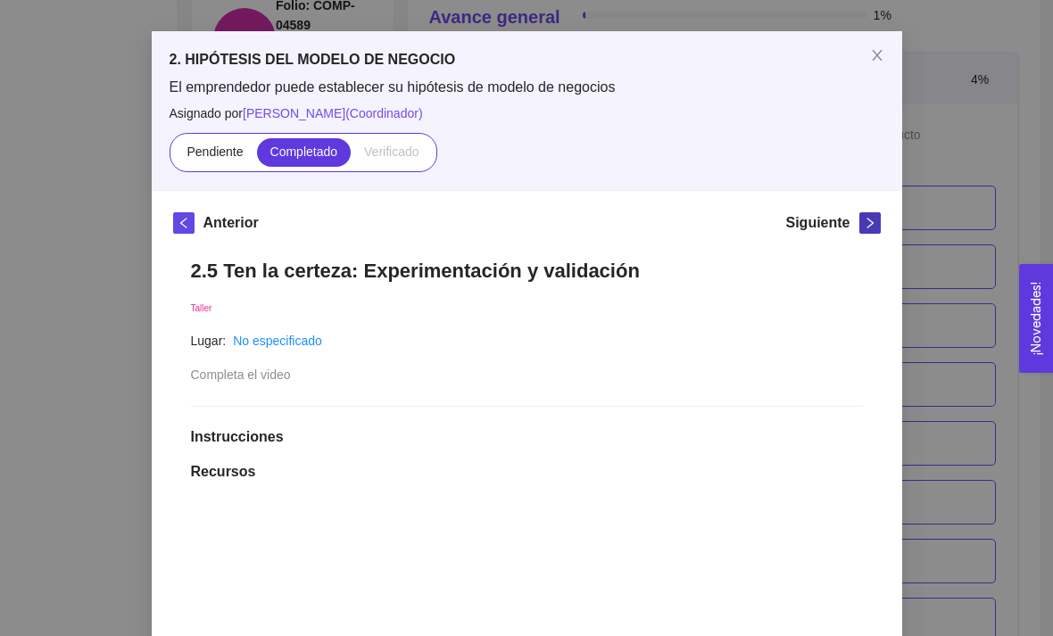
click at [864, 218] on icon "right" at bounding box center [870, 223] width 12 height 12
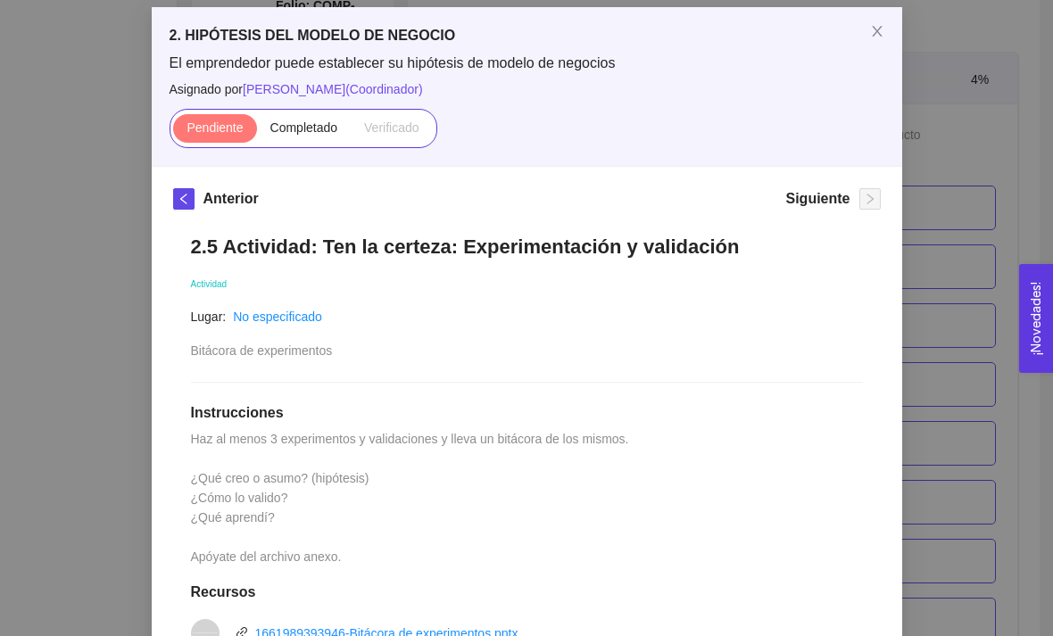
scroll to position [77, 0]
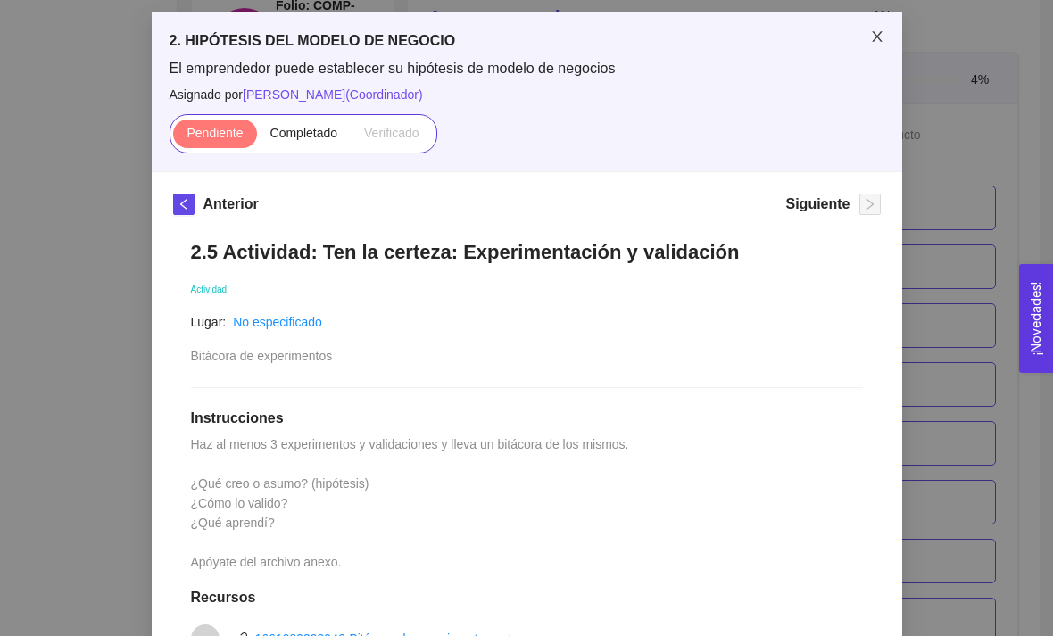
click at [884, 48] on span "Close" at bounding box center [877, 37] width 50 height 50
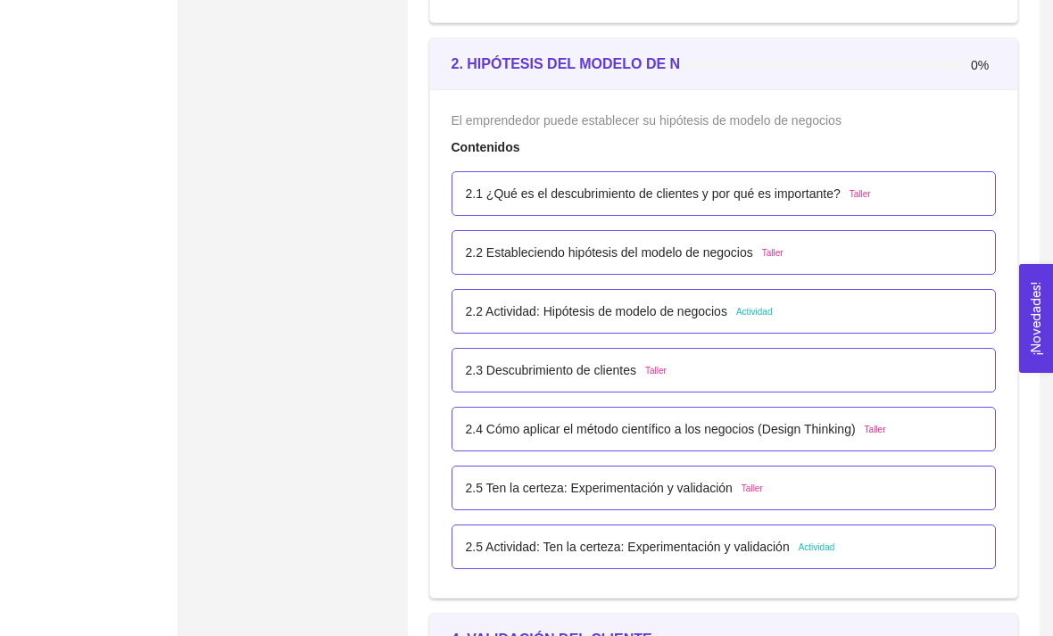
scroll to position [2394, 0]
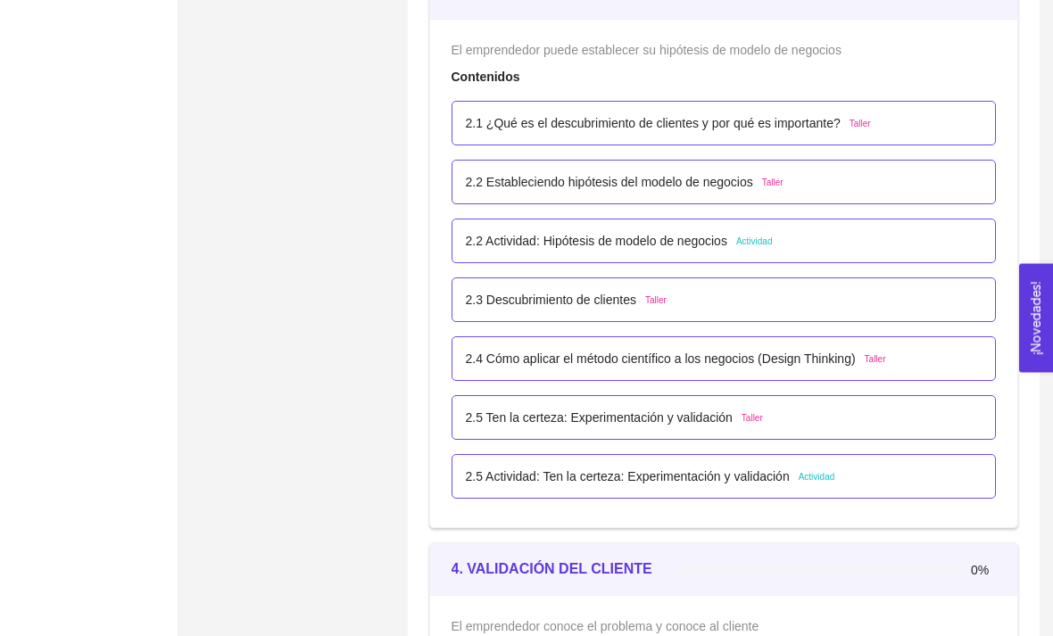
click at [920, 243] on div "2.2 Actividad: Hipótesis de modelo de negocios Actividad" at bounding box center [724, 242] width 517 height 20
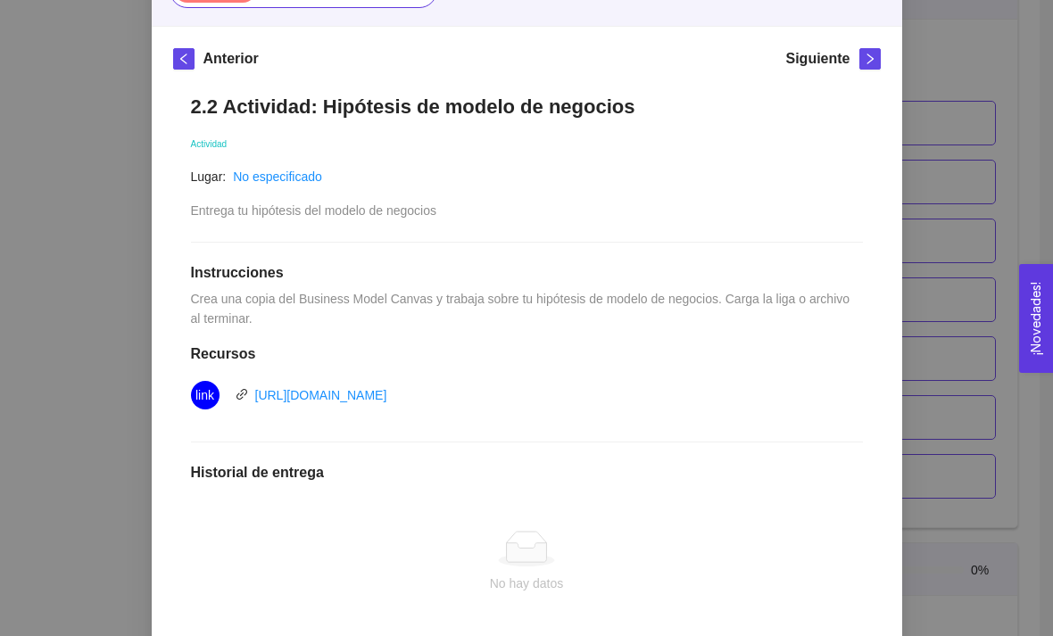
scroll to position [226, 0]
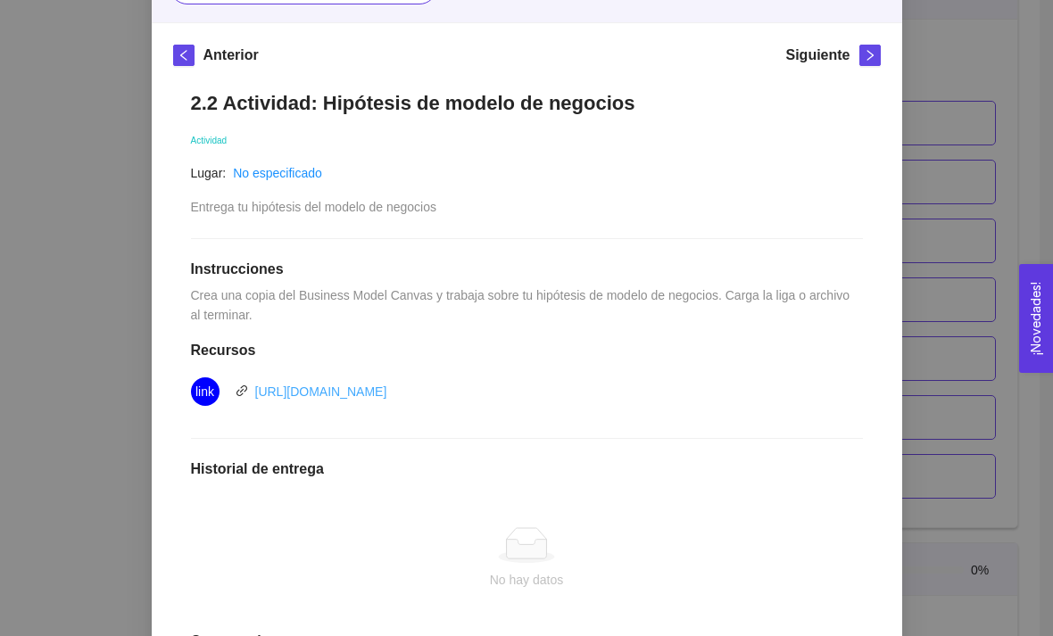
click at [294, 386] on link "[URL][DOMAIN_NAME]" at bounding box center [321, 392] width 132 height 14
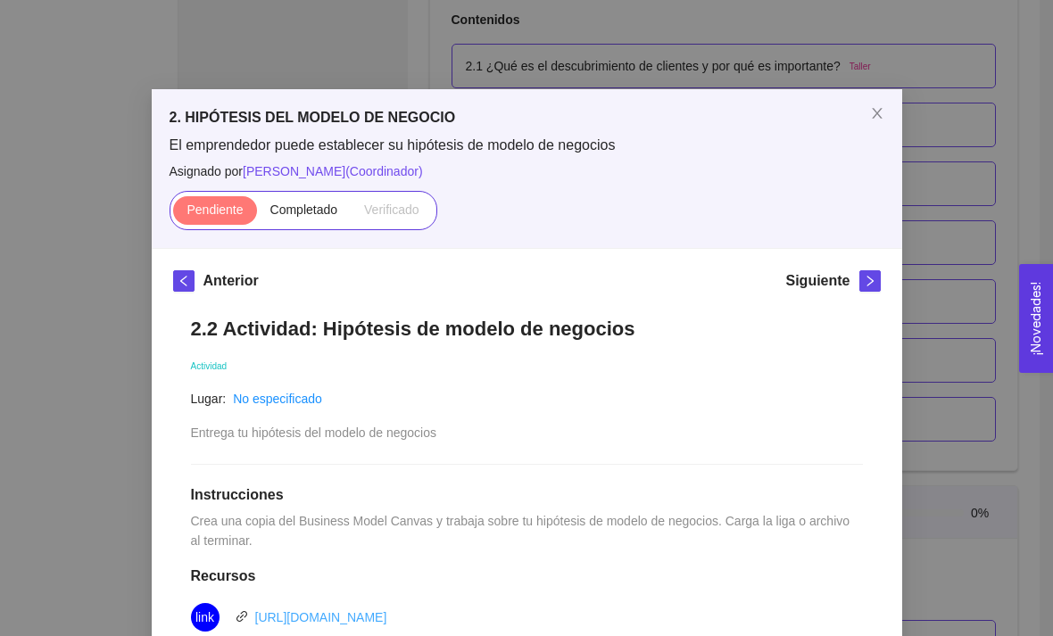
scroll to position [0, 0]
click at [874, 117] on icon "close" at bounding box center [877, 113] width 14 height 14
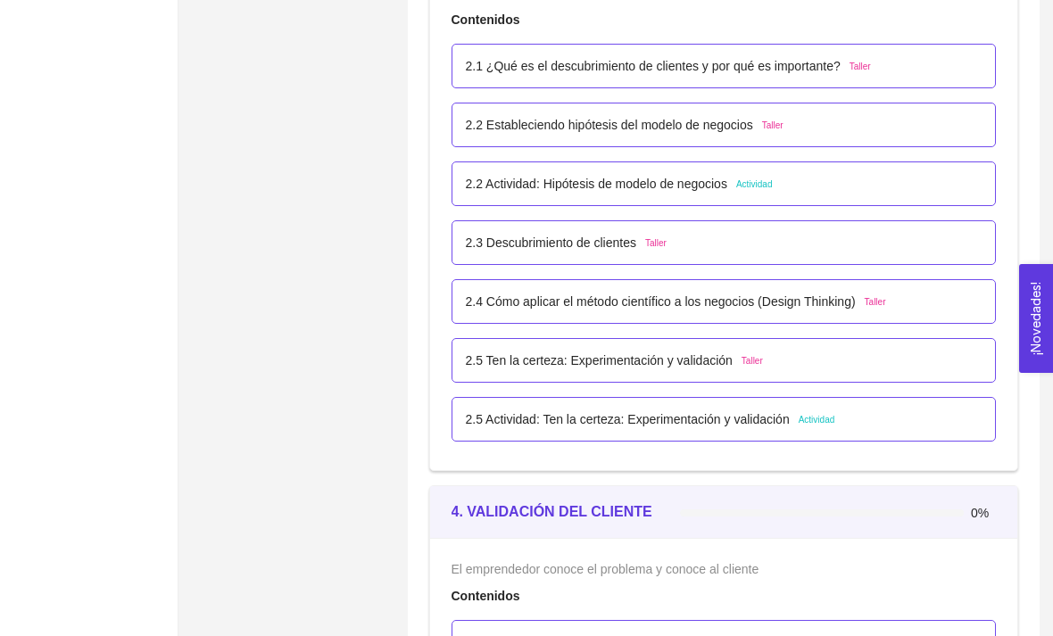
click at [865, 427] on div "2.5 Actividad: Ten la certeza: Experimentación y validación Actividad" at bounding box center [724, 420] width 517 height 20
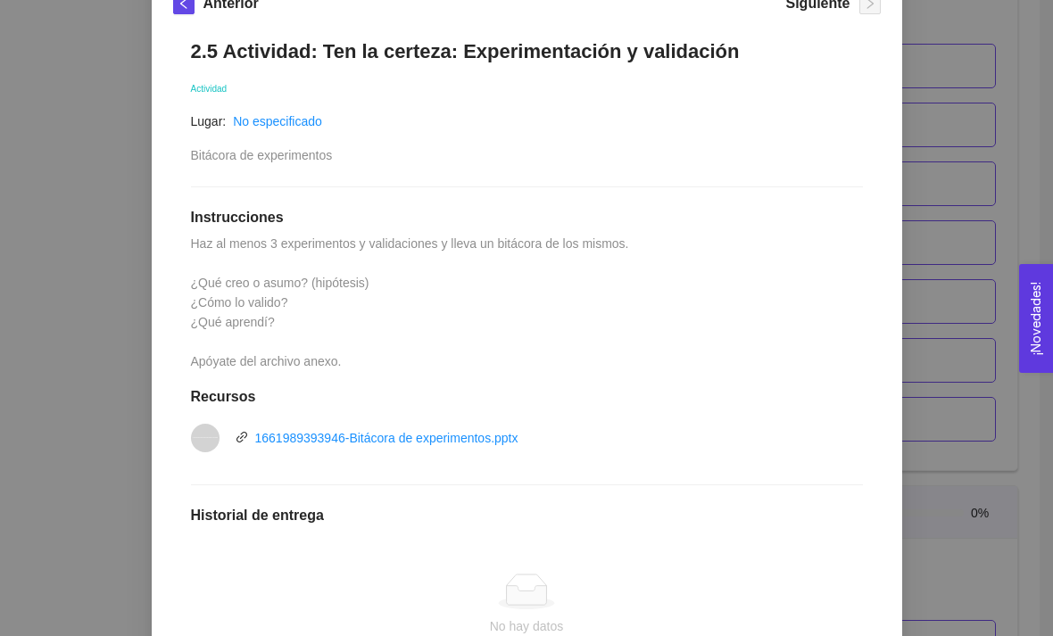
scroll to position [285, 0]
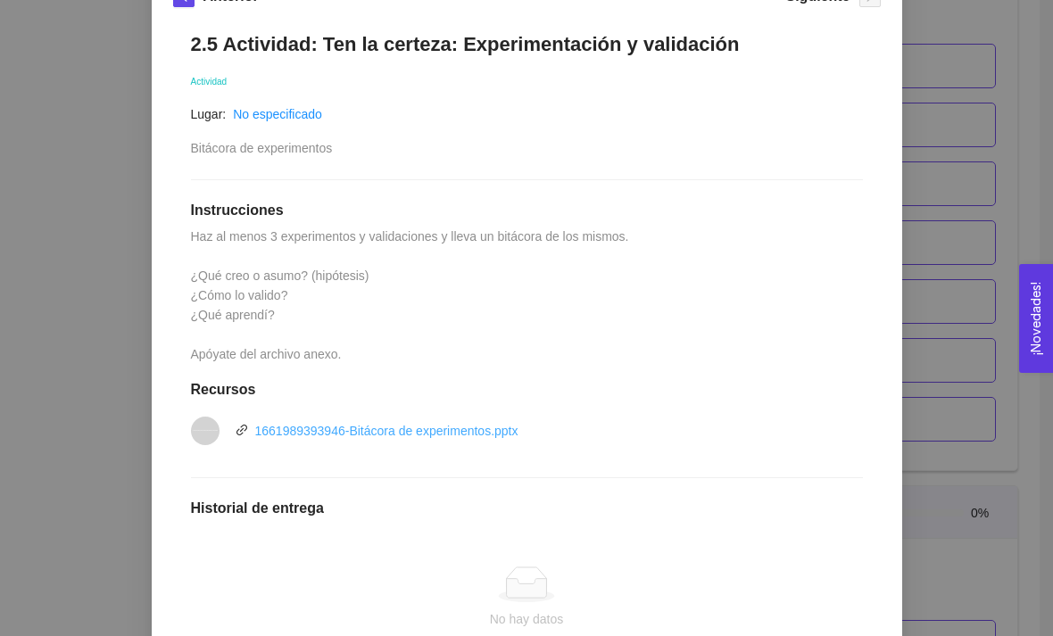
click at [506, 437] on link "1661989393946-Bitácora de experimentos.pptx" at bounding box center [386, 431] width 263 height 14
